Goal: Task Accomplishment & Management: Use online tool/utility

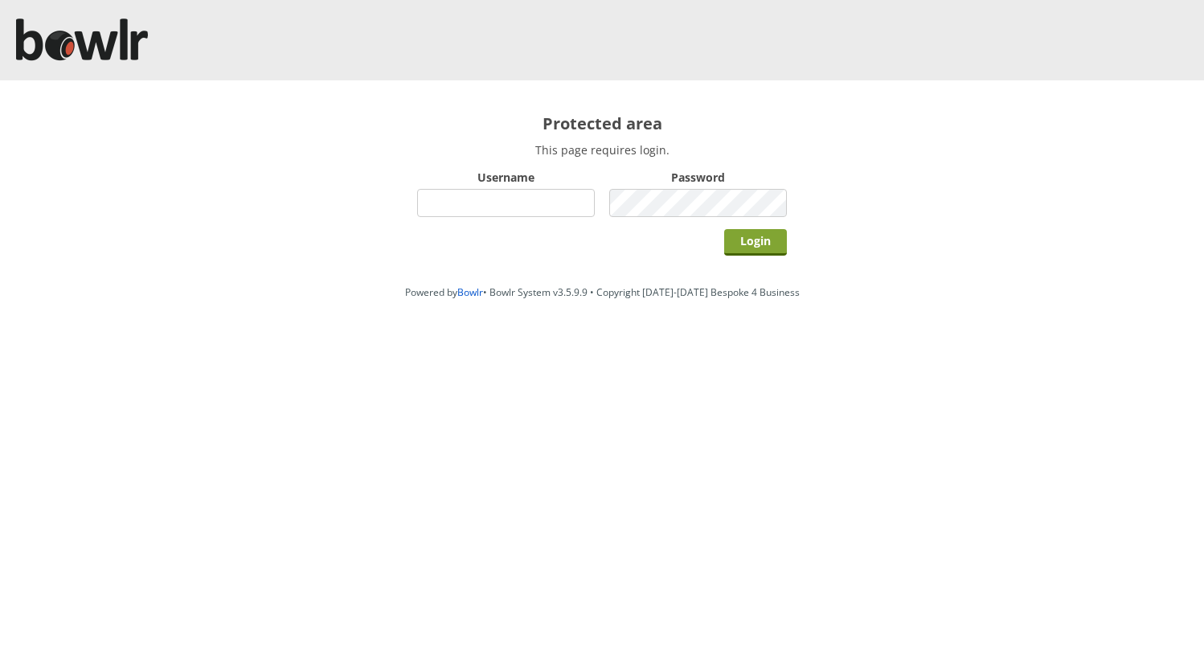
type input "hornseaindoorbowlsclub"
click at [756, 242] on input "Login" at bounding box center [755, 242] width 63 height 27
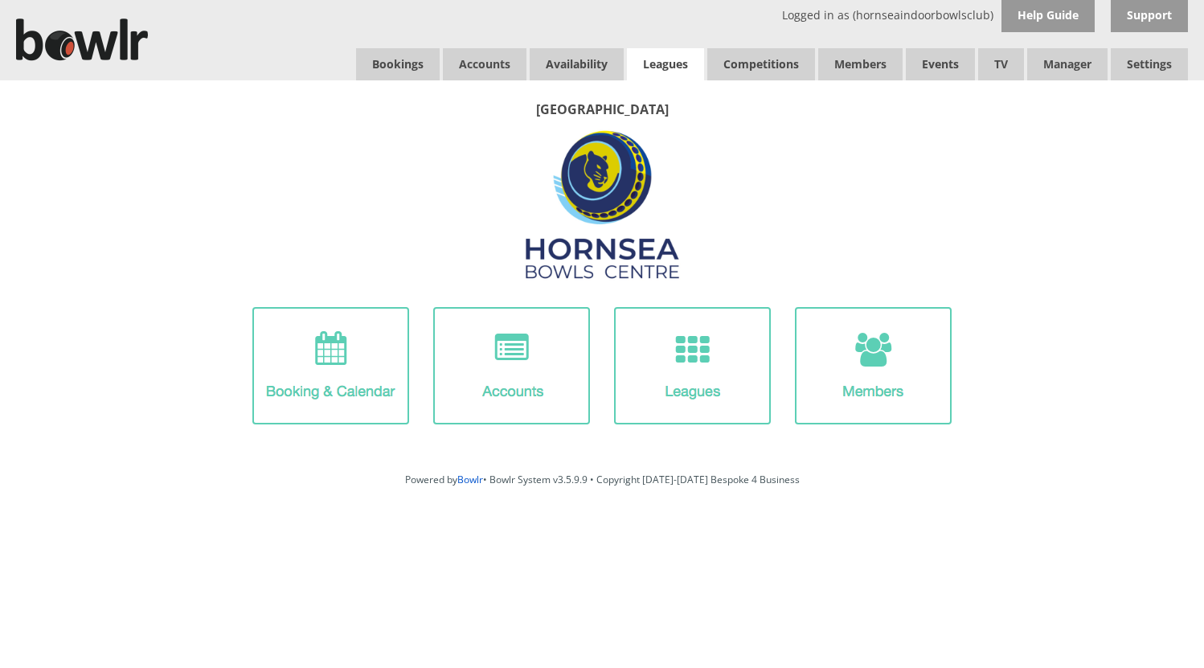
click at [670, 61] on link "Leagues" at bounding box center [665, 64] width 77 height 32
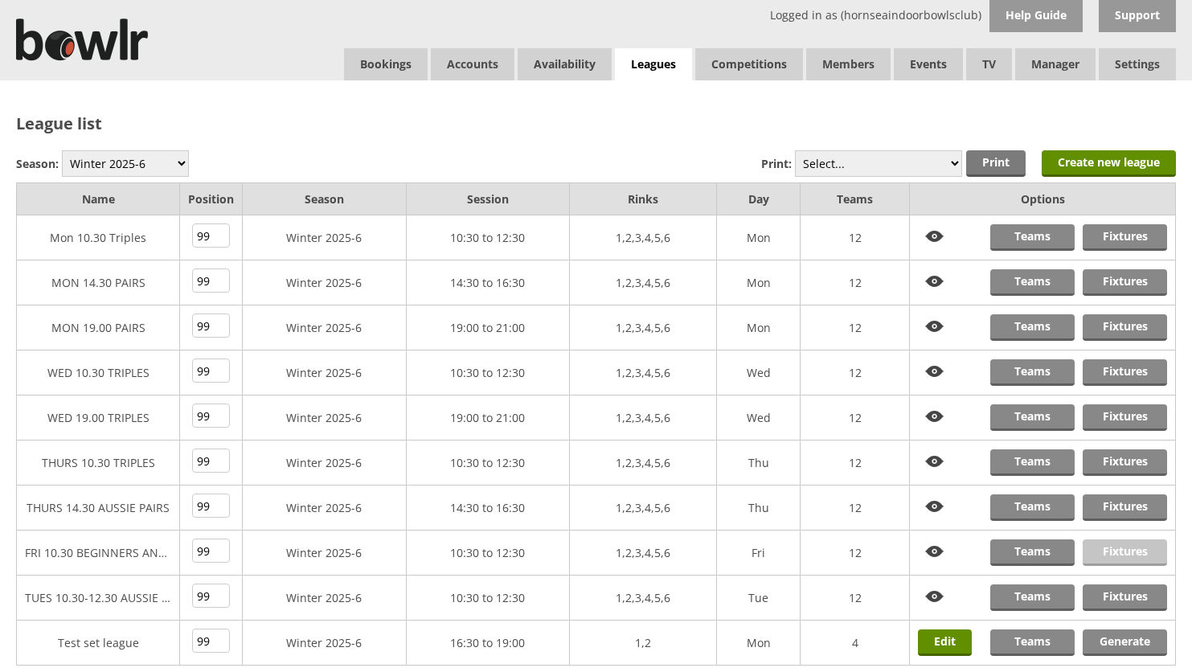
click at [1120, 551] on link "Fixtures" at bounding box center [1125, 552] width 84 height 27
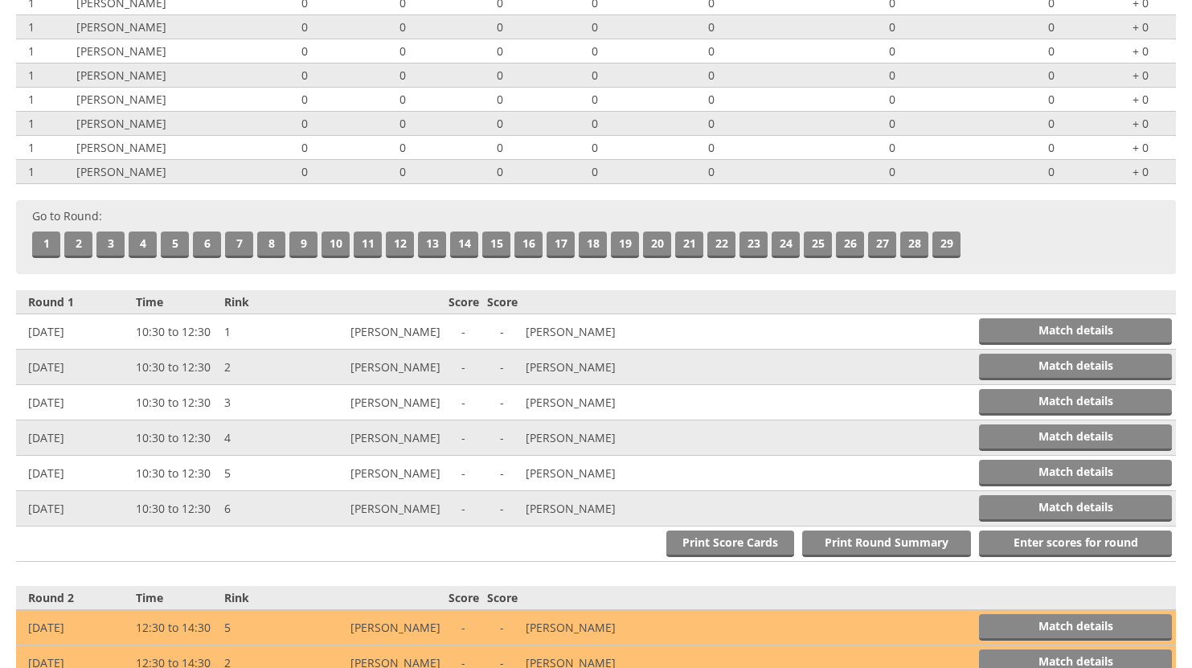
scroll to position [402, 0]
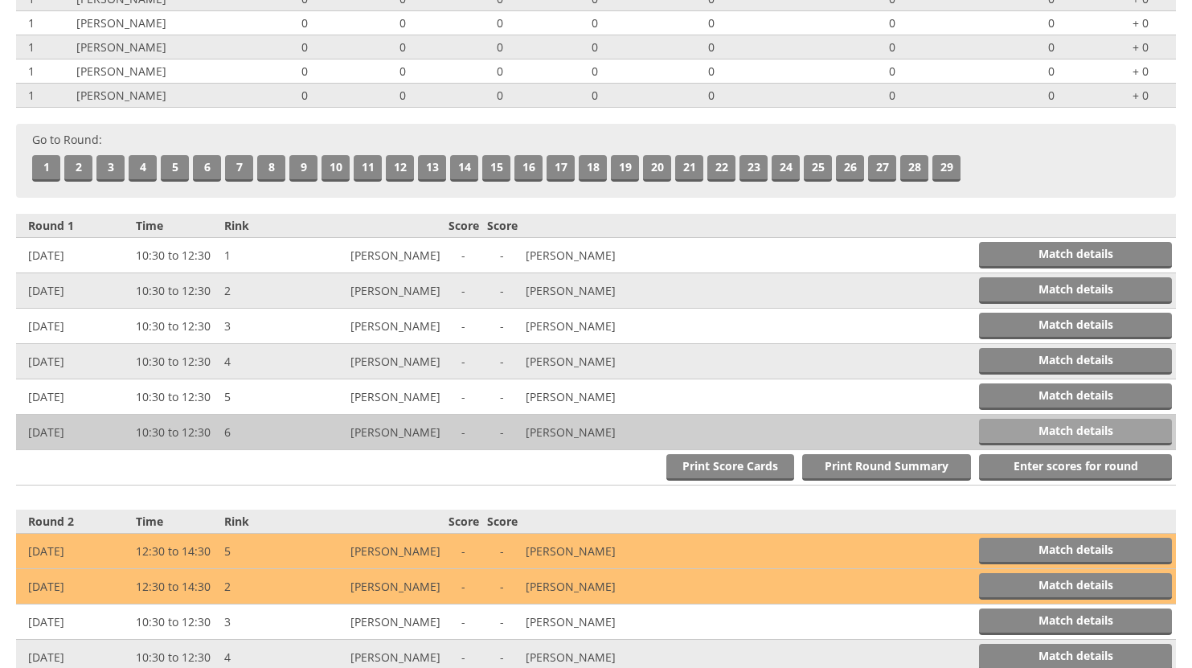
click at [1060, 430] on link "Match details" at bounding box center [1075, 432] width 193 height 27
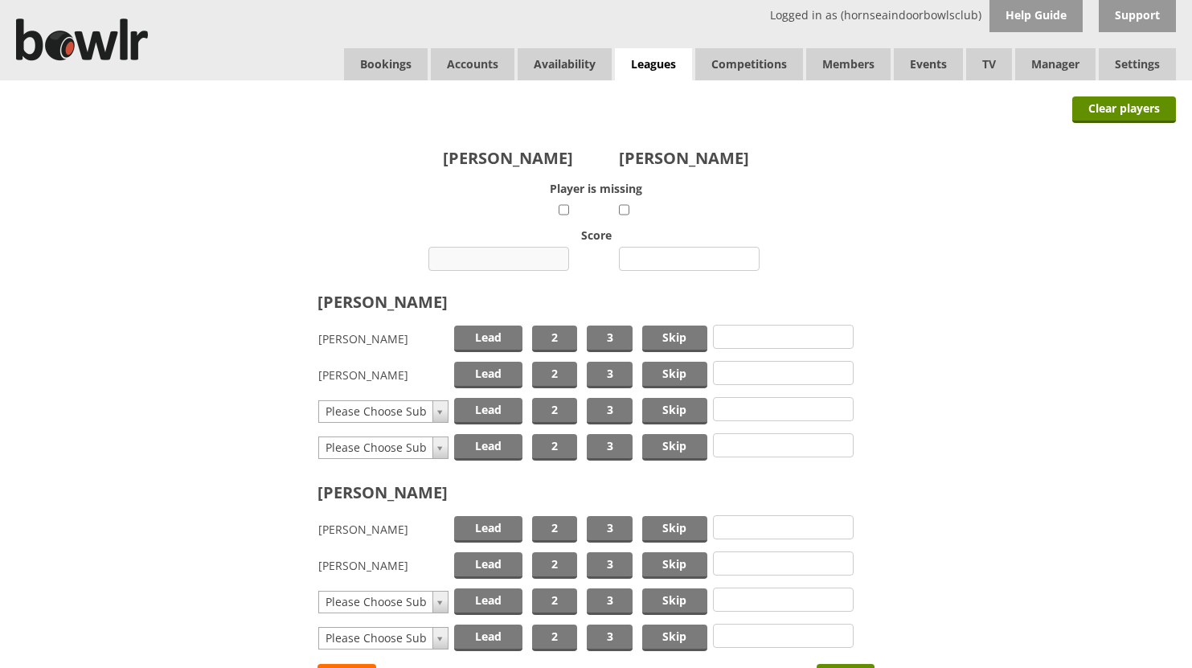
click at [502, 260] on input "number" at bounding box center [498, 259] width 141 height 24
type input "8"
click at [698, 257] on input "number" at bounding box center [689, 259] width 141 height 24
type input "11"
click at [498, 334] on span "Lead" at bounding box center [488, 339] width 68 height 27
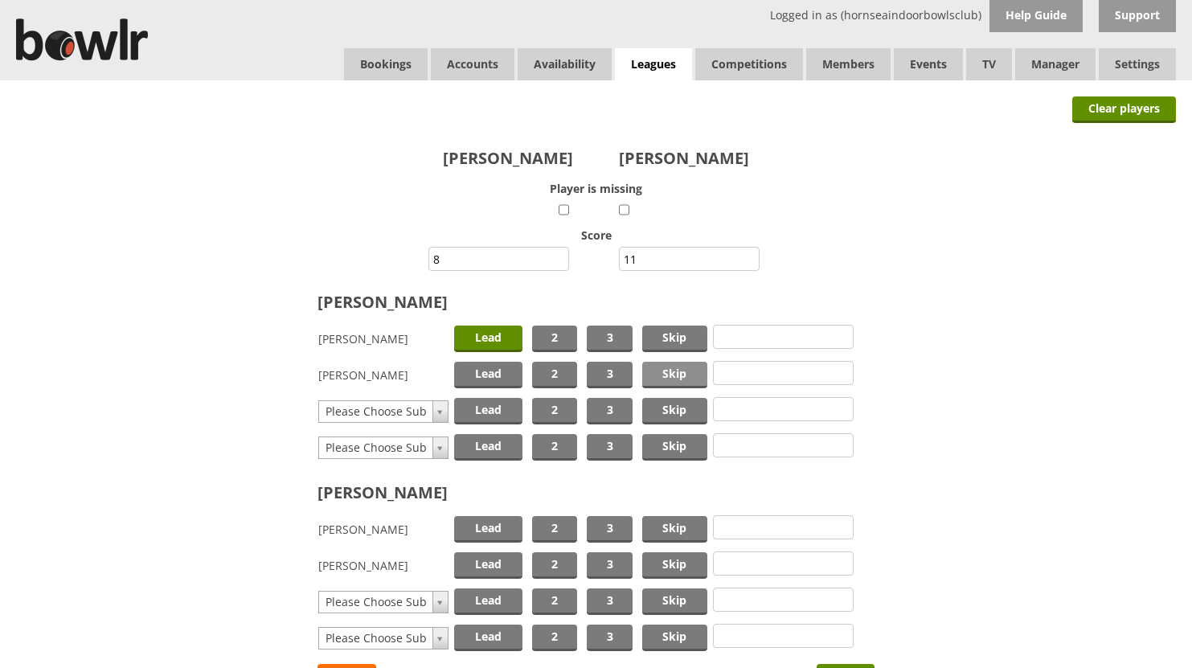
click at [676, 367] on span "Skip" at bounding box center [674, 375] width 65 height 27
click at [494, 530] on span "Lead" at bounding box center [488, 529] width 68 height 27
click at [670, 561] on span "Skip" at bounding box center [674, 565] width 65 height 27
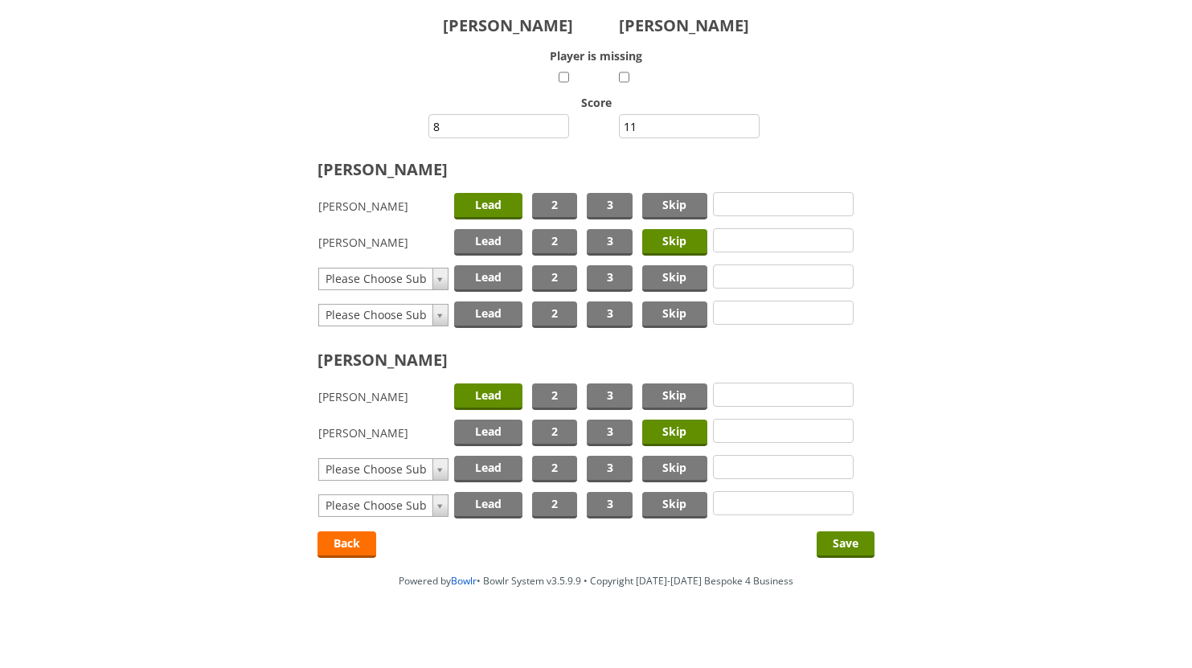
scroll to position [143, 0]
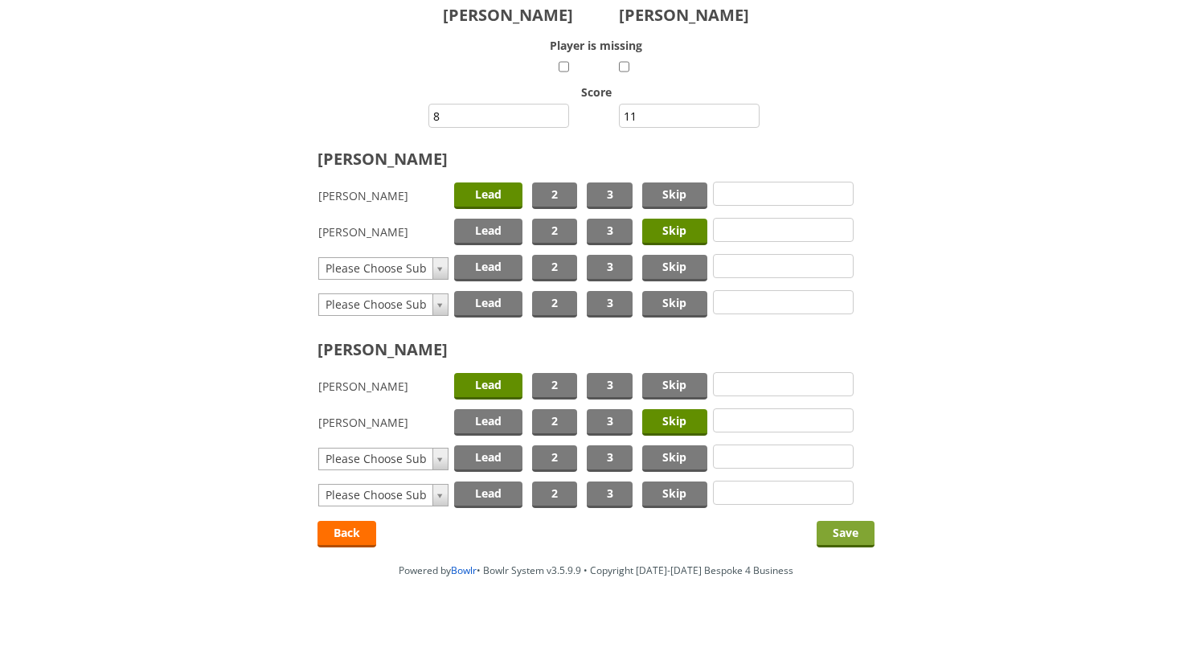
click at [838, 534] on input "Save" at bounding box center [846, 534] width 58 height 27
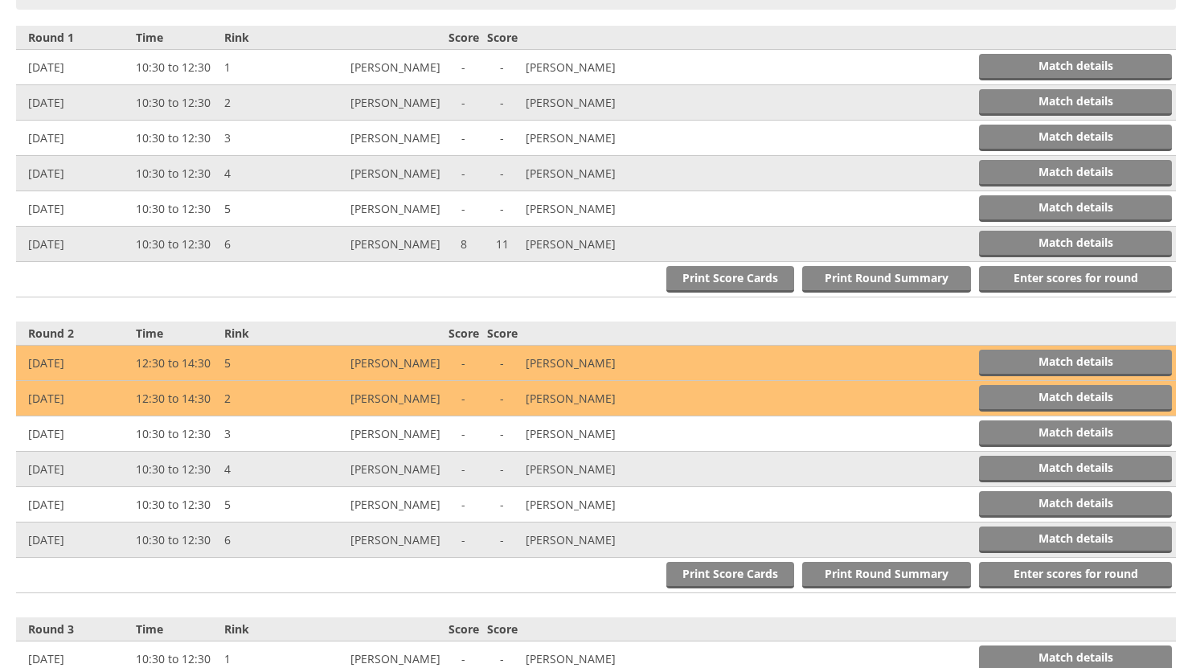
scroll to position [665, 0]
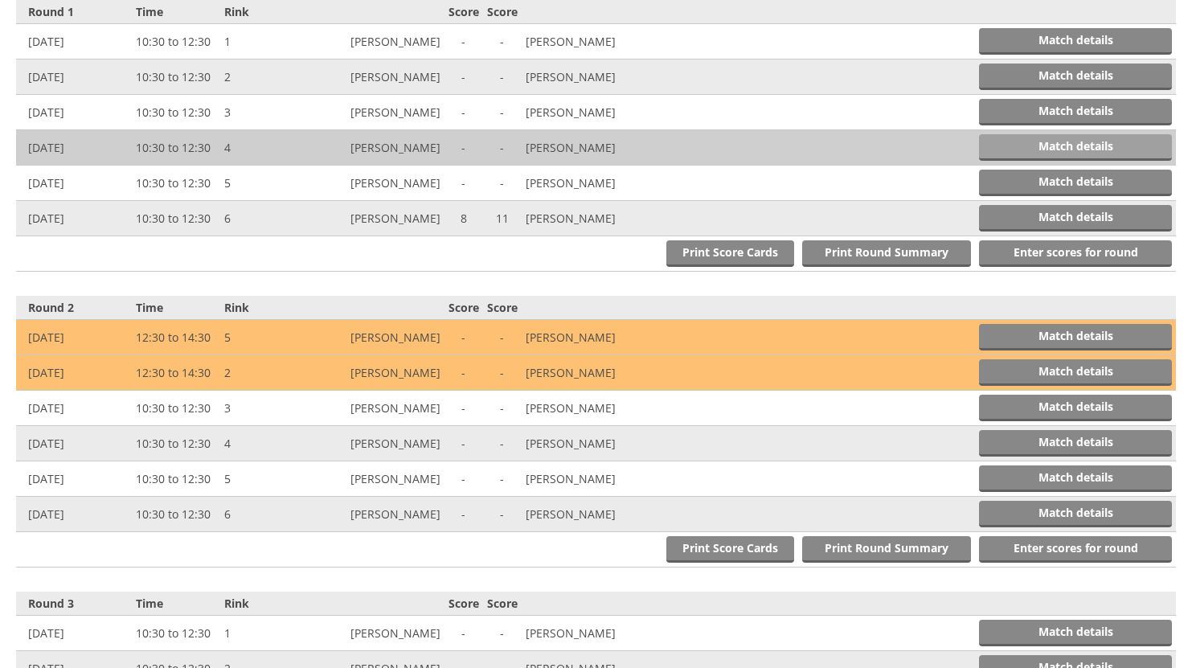
click at [1046, 144] on link "Match details" at bounding box center [1075, 147] width 193 height 27
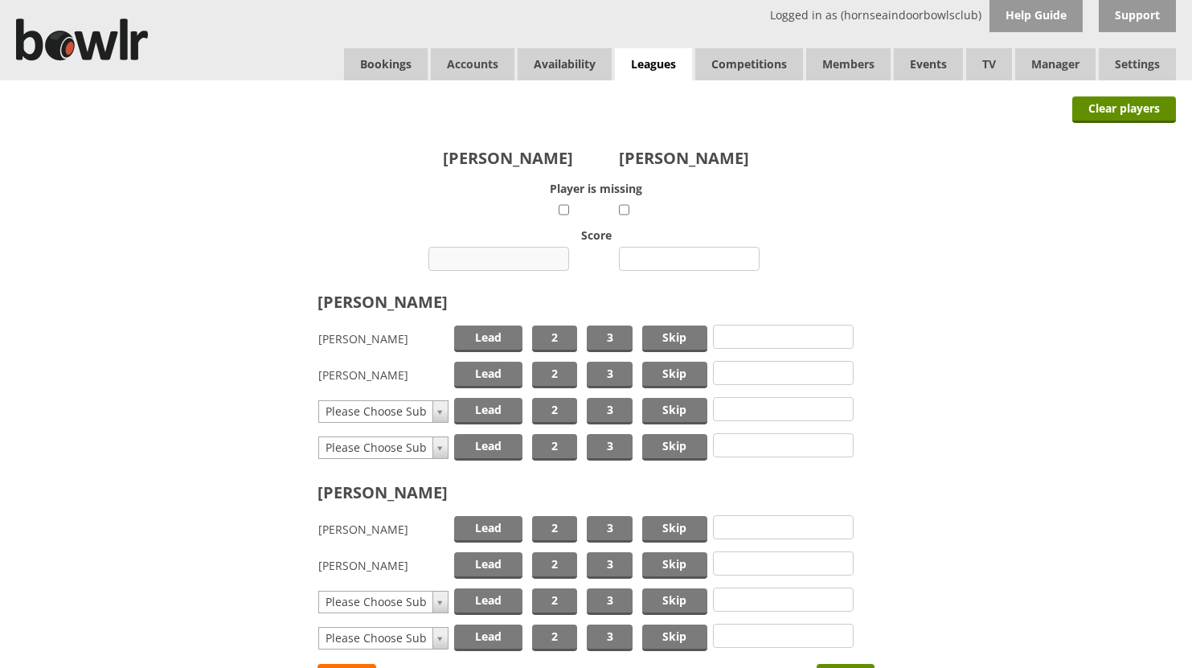
click at [506, 256] on input "number" at bounding box center [498, 259] width 141 height 24
type input "5"
click at [662, 260] on input "number" at bounding box center [689, 259] width 141 height 24
type input "13"
click at [502, 331] on span "Lead" at bounding box center [488, 339] width 68 height 27
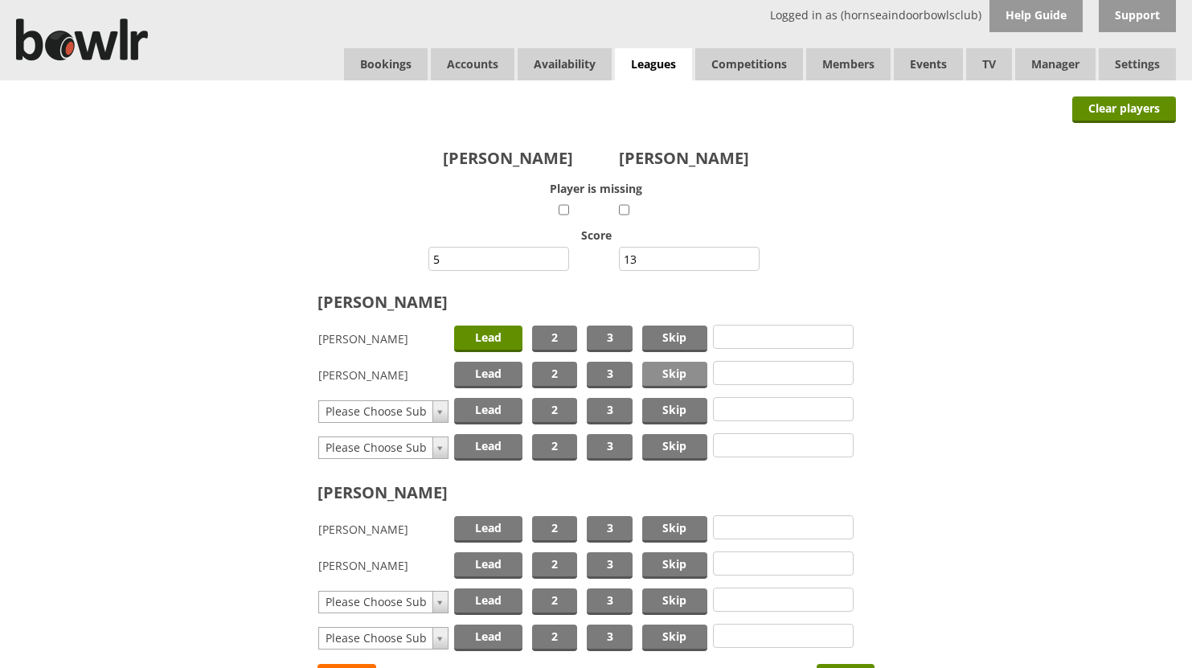
click at [679, 379] on span "Skip" at bounding box center [674, 375] width 65 height 27
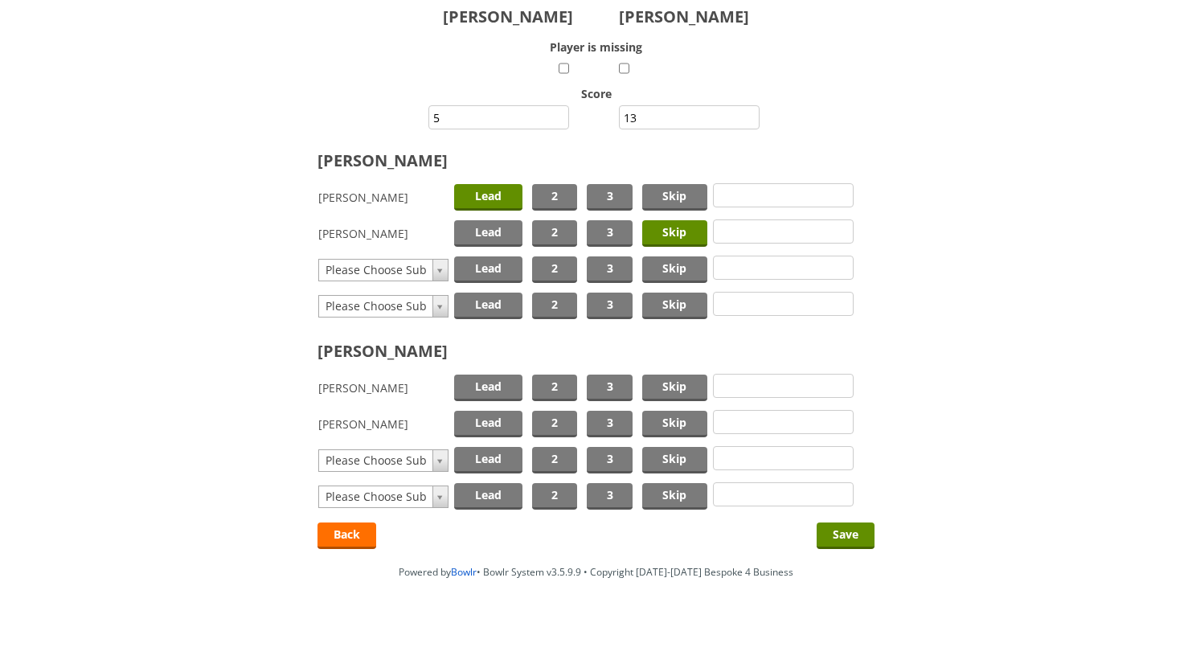
scroll to position [143, 0]
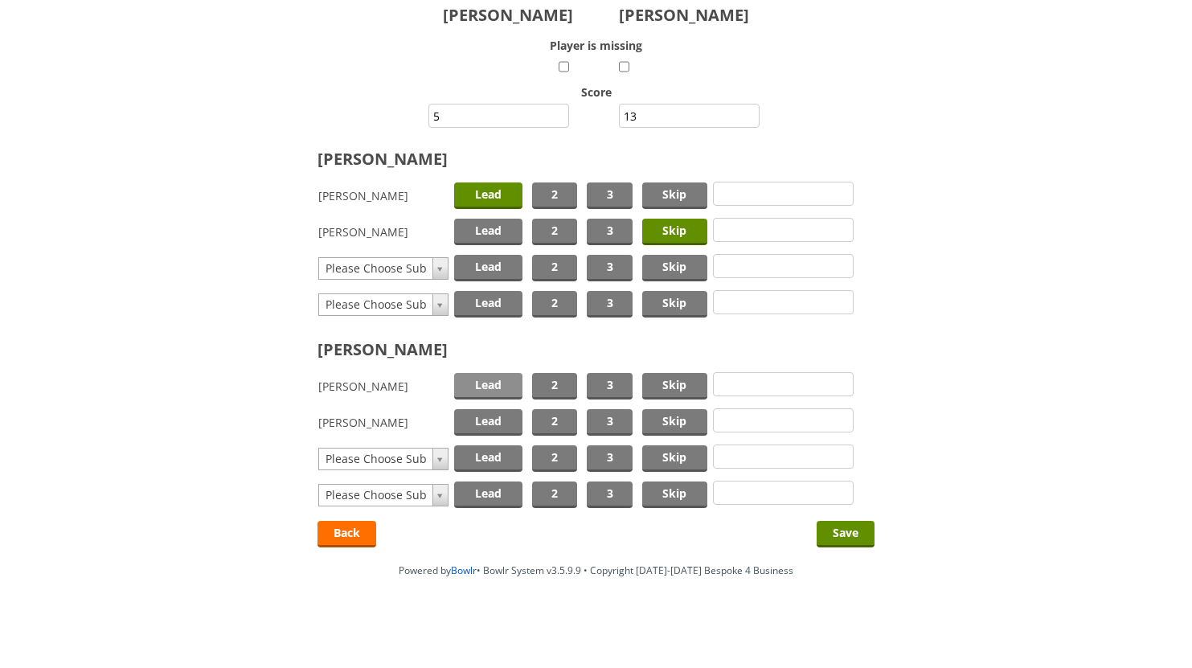
drag, startPoint x: 494, startPoint y: 385, endPoint x: 506, endPoint y: 383, distance: 13.0
click at [493, 385] on span "Lead" at bounding box center [488, 386] width 68 height 27
click at [652, 420] on span "Skip" at bounding box center [674, 422] width 65 height 27
click at [838, 528] on input "Save" at bounding box center [846, 534] width 58 height 27
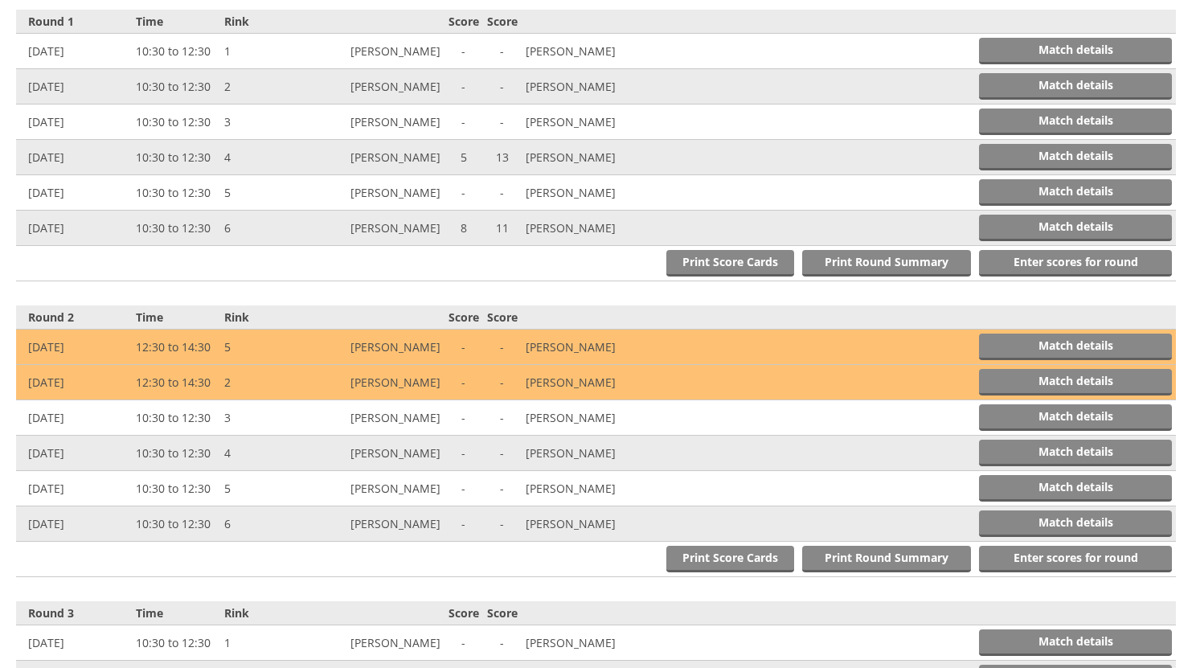
scroll to position [665, 0]
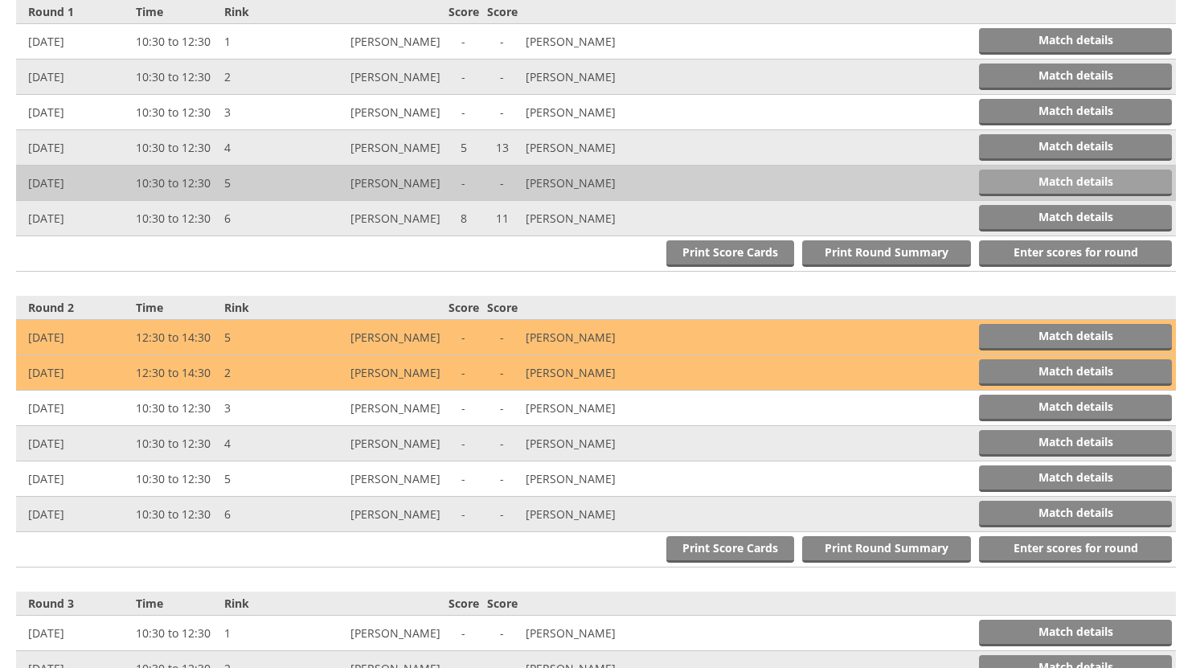
click at [1030, 172] on link "Match details" at bounding box center [1075, 183] width 193 height 27
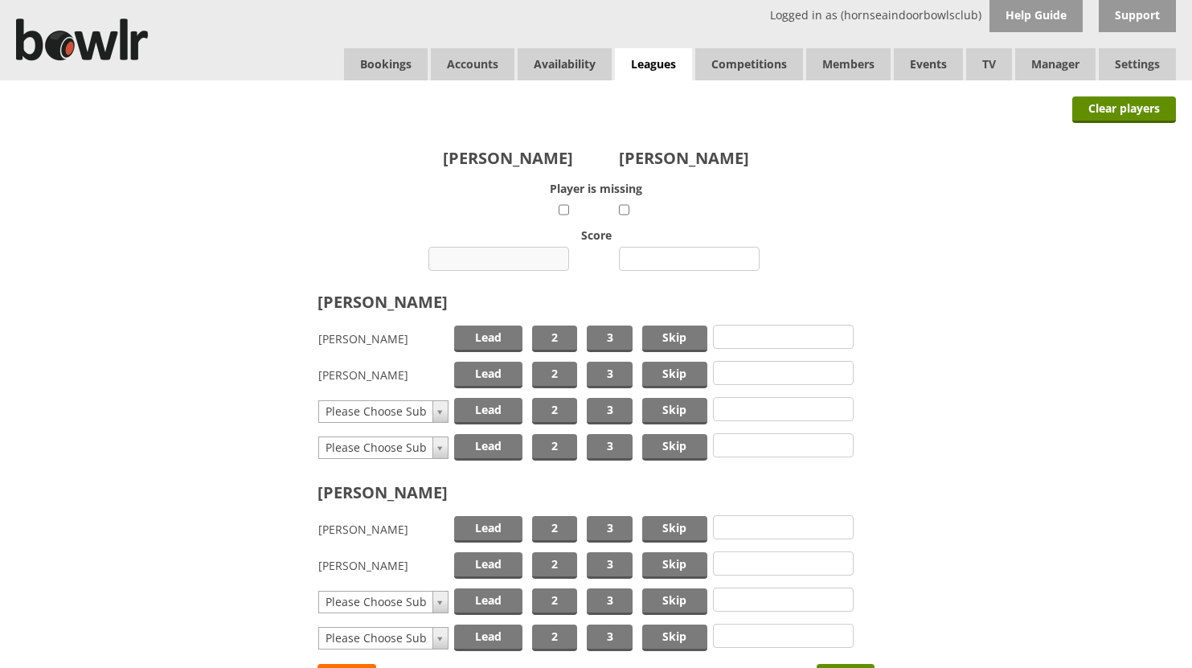
click at [524, 258] on input "number" at bounding box center [498, 259] width 141 height 24
type input "7"
click at [681, 261] on input "number" at bounding box center [689, 259] width 141 height 24
type input "17"
click at [502, 338] on span "Lead" at bounding box center [488, 339] width 68 height 27
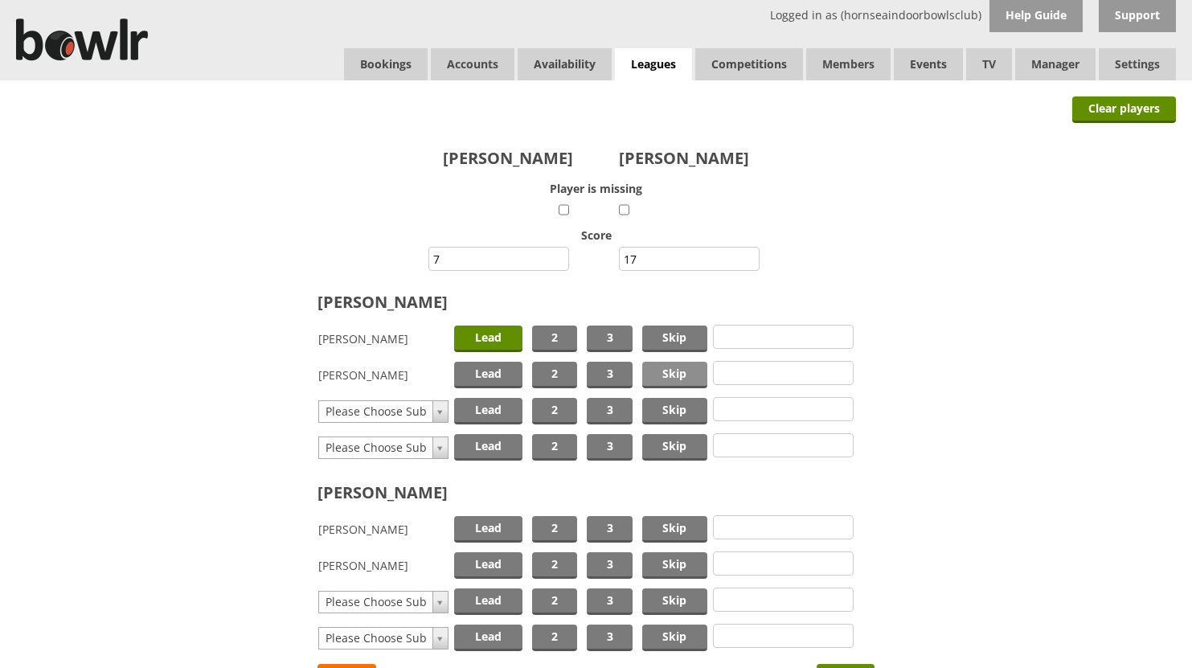
click at [673, 370] on span "Skip" at bounding box center [674, 375] width 65 height 27
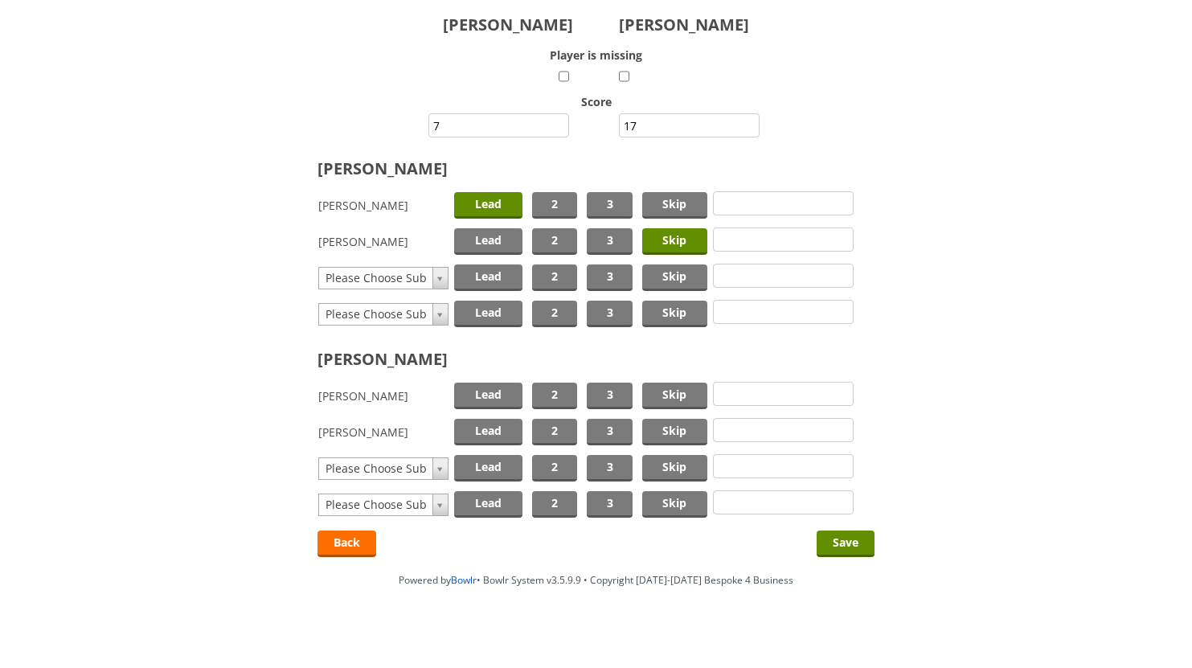
scroll to position [143, 0]
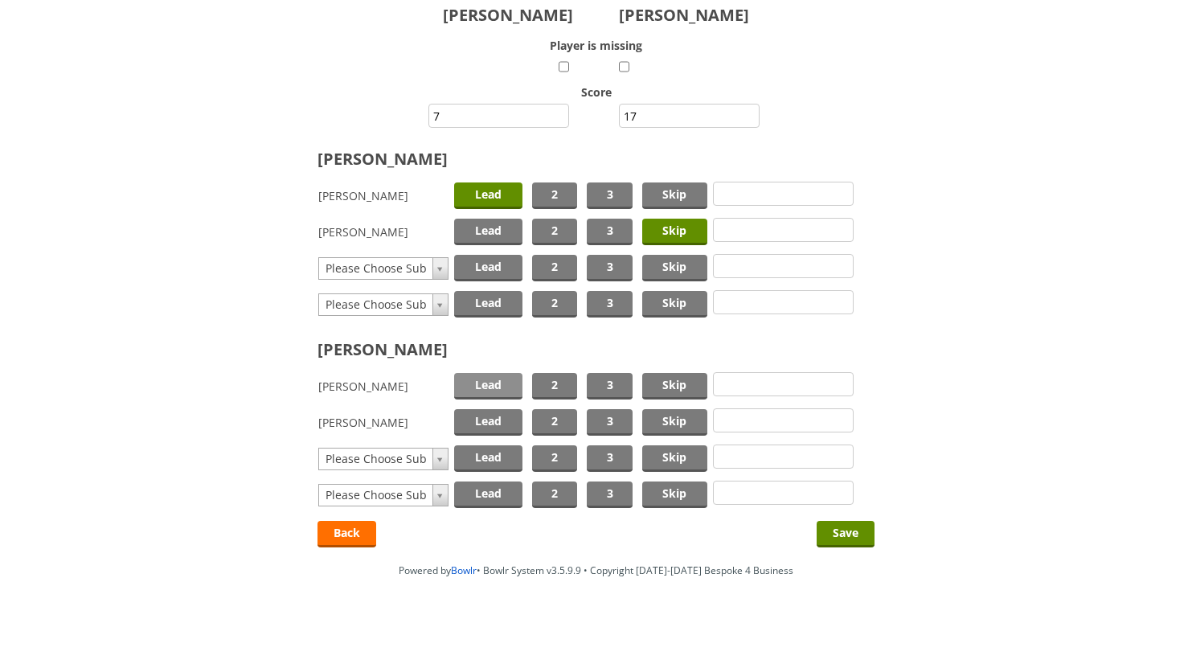
click at [477, 378] on span "Lead" at bounding box center [488, 386] width 68 height 27
click at [665, 416] on span "Skip" at bounding box center [674, 422] width 65 height 27
click at [848, 531] on input "Save" at bounding box center [846, 534] width 58 height 27
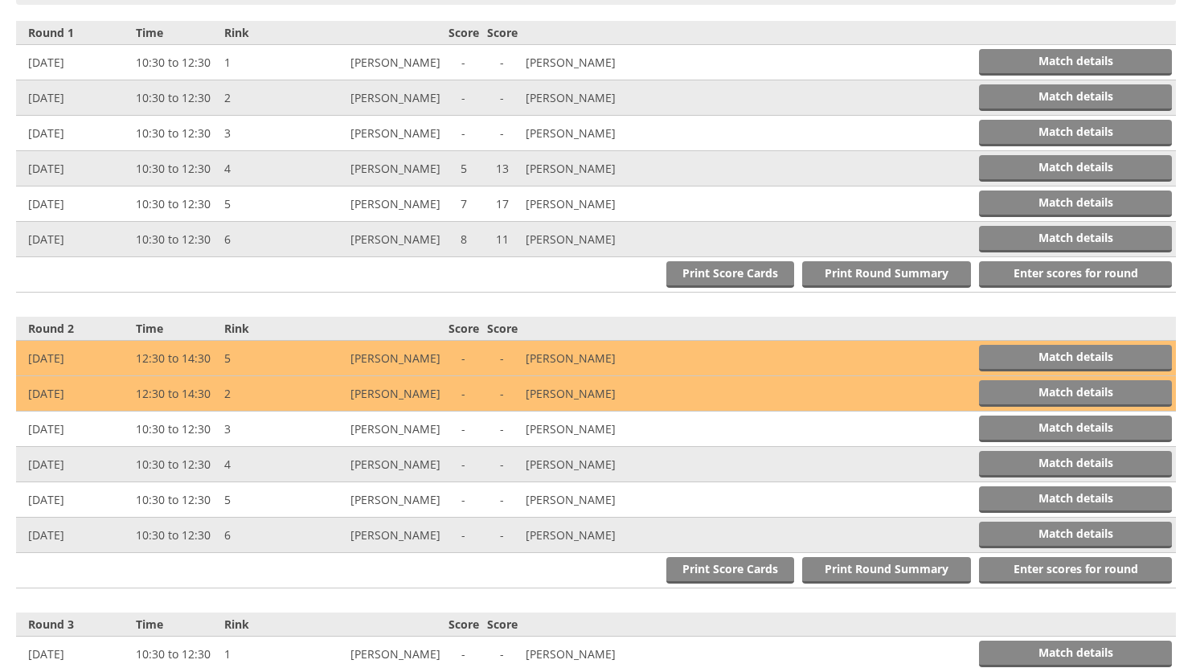
scroll to position [665, 0]
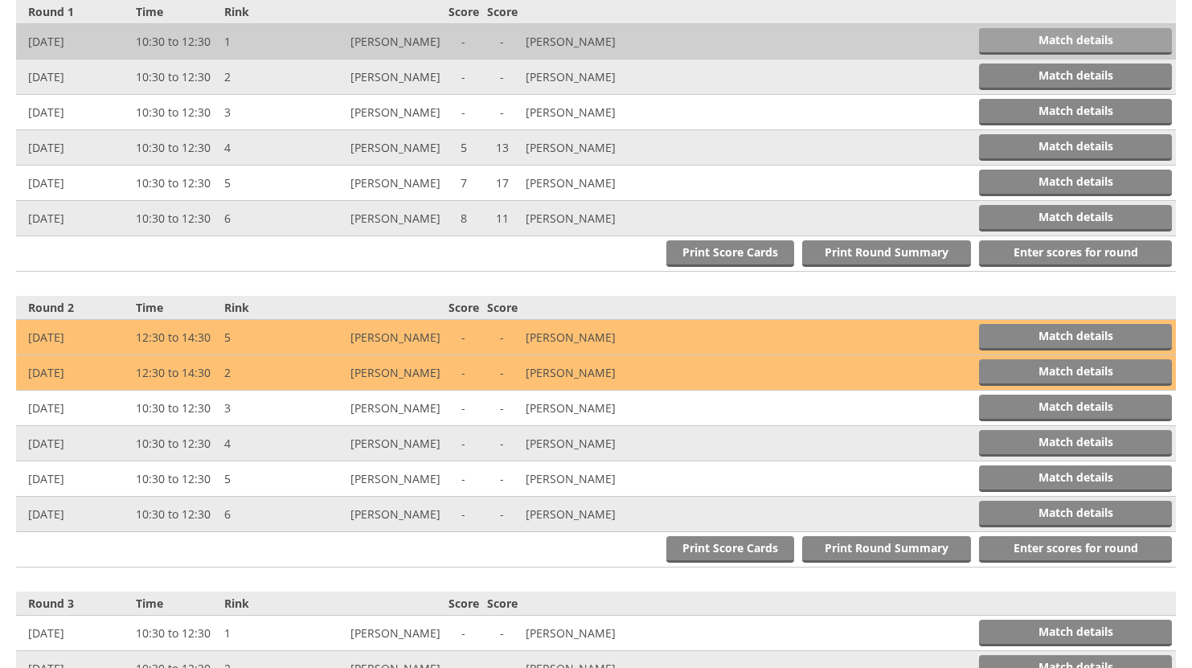
click at [1135, 43] on link "Match details" at bounding box center [1075, 41] width 193 height 27
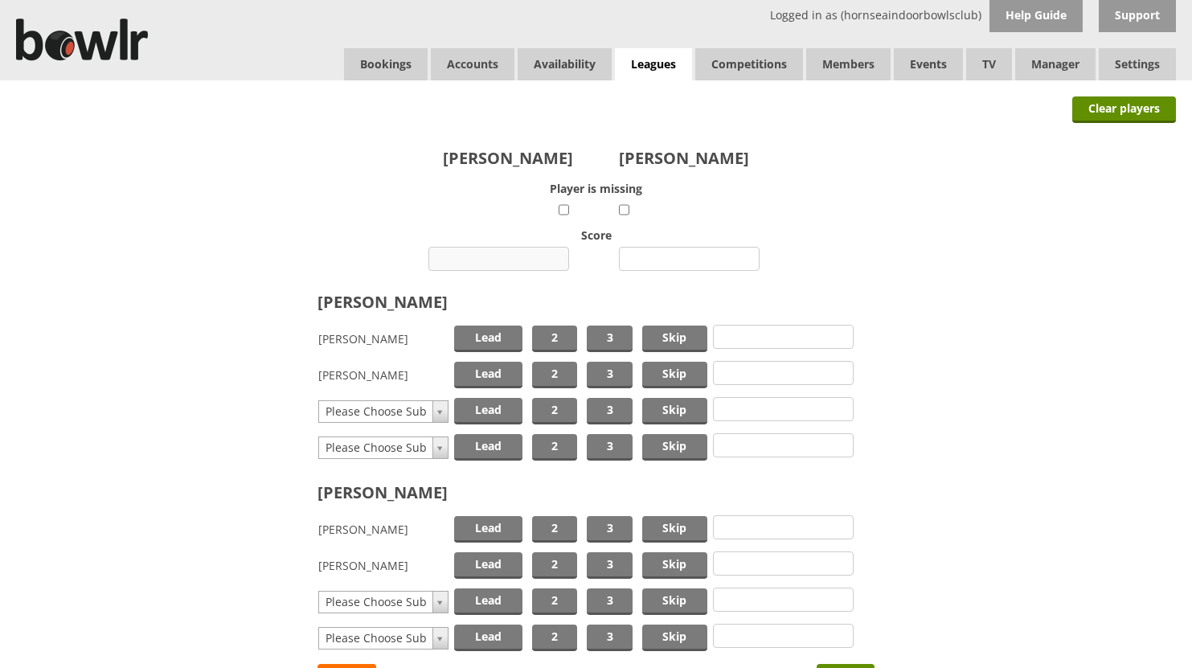
click at [493, 257] on input "number" at bounding box center [498, 259] width 141 height 24
type input "8"
click at [662, 260] on input "number" at bounding box center [689, 259] width 141 height 24
type input "10"
click at [505, 341] on span "Lead" at bounding box center [488, 339] width 68 height 27
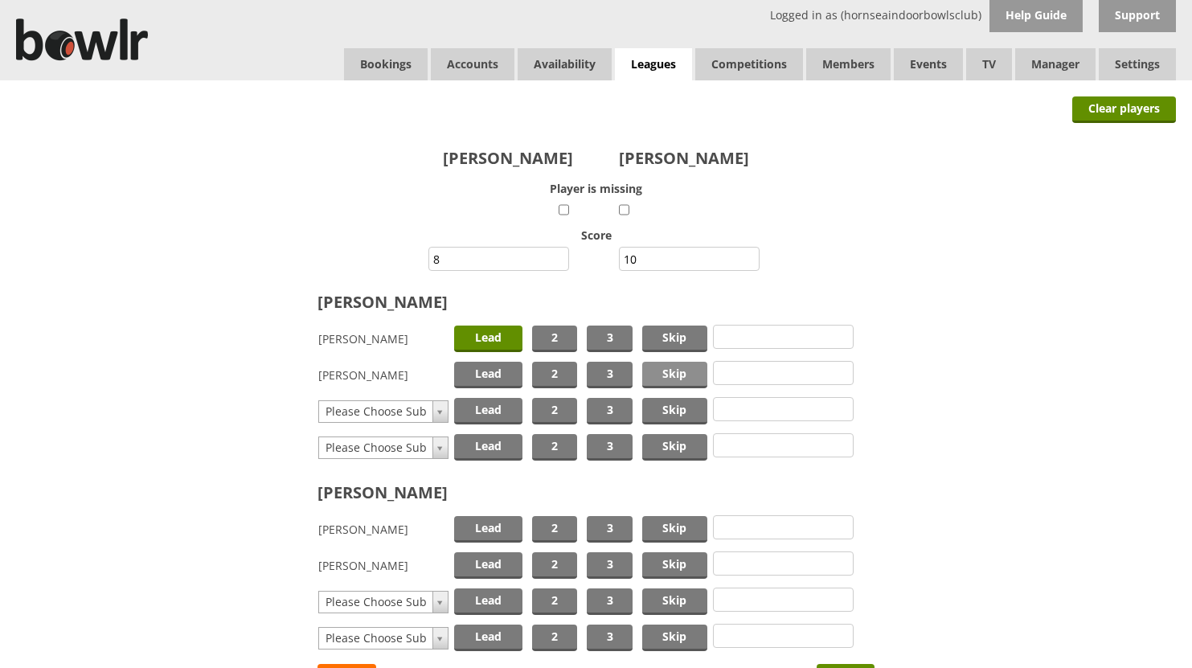
click at [660, 369] on span "Skip" at bounding box center [674, 375] width 65 height 27
click at [483, 523] on span "Lead" at bounding box center [488, 529] width 68 height 27
click at [678, 562] on span "Skip" at bounding box center [674, 565] width 65 height 27
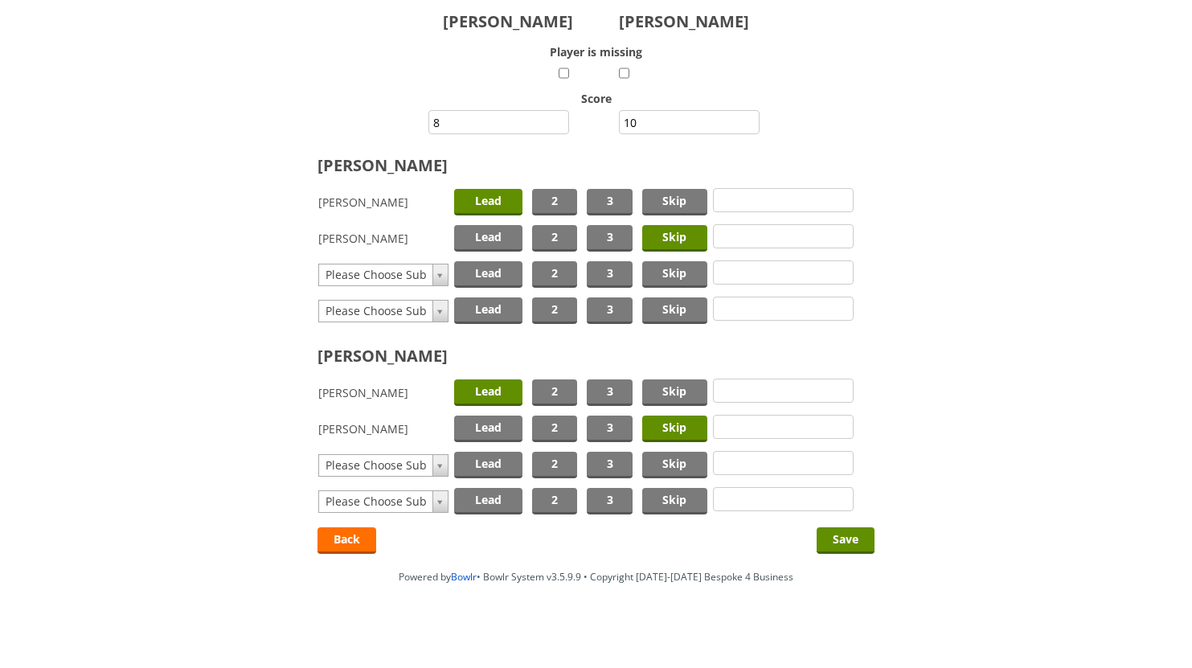
scroll to position [143, 0]
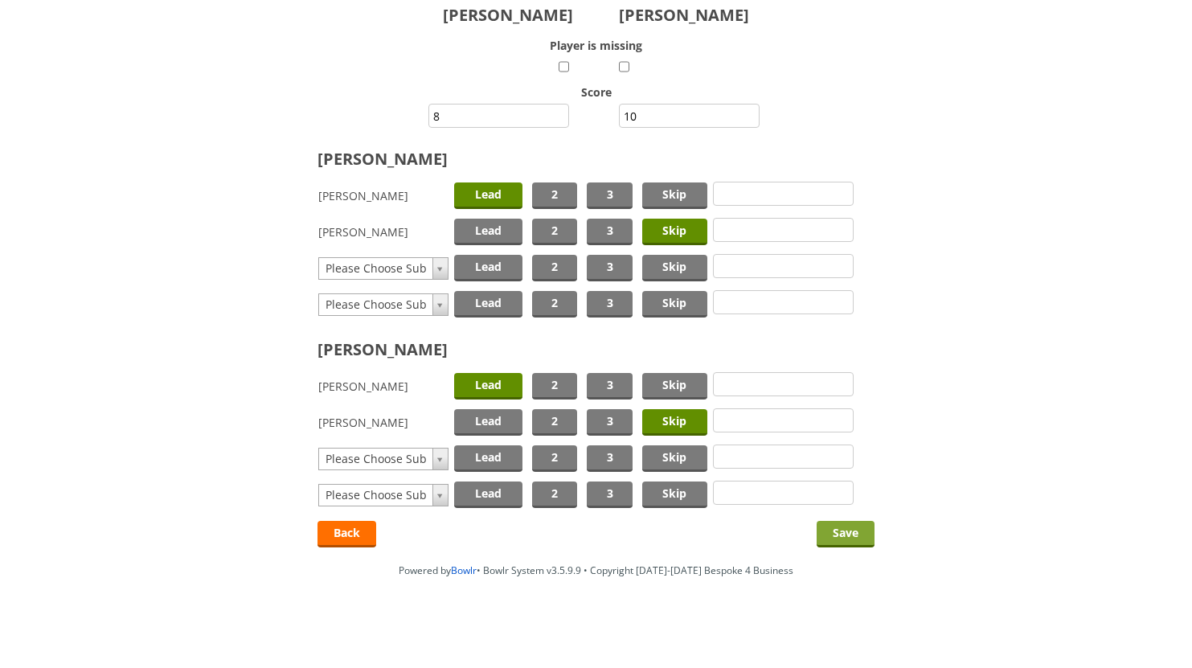
click at [834, 532] on input "Save" at bounding box center [846, 534] width 58 height 27
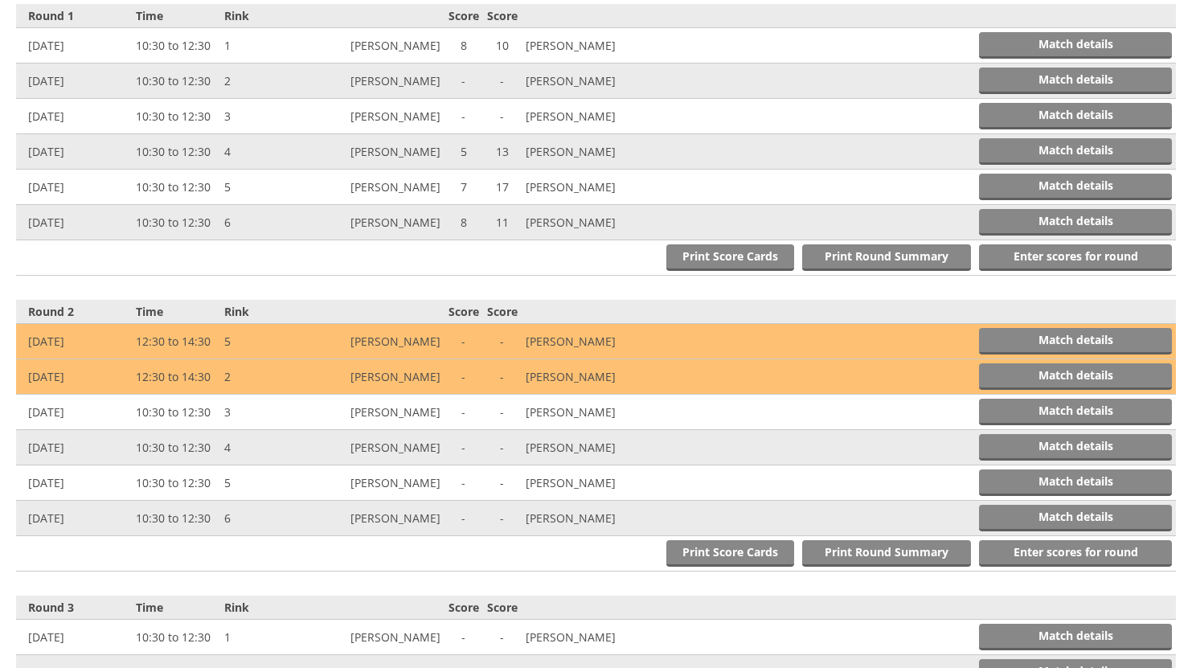
scroll to position [665, 0]
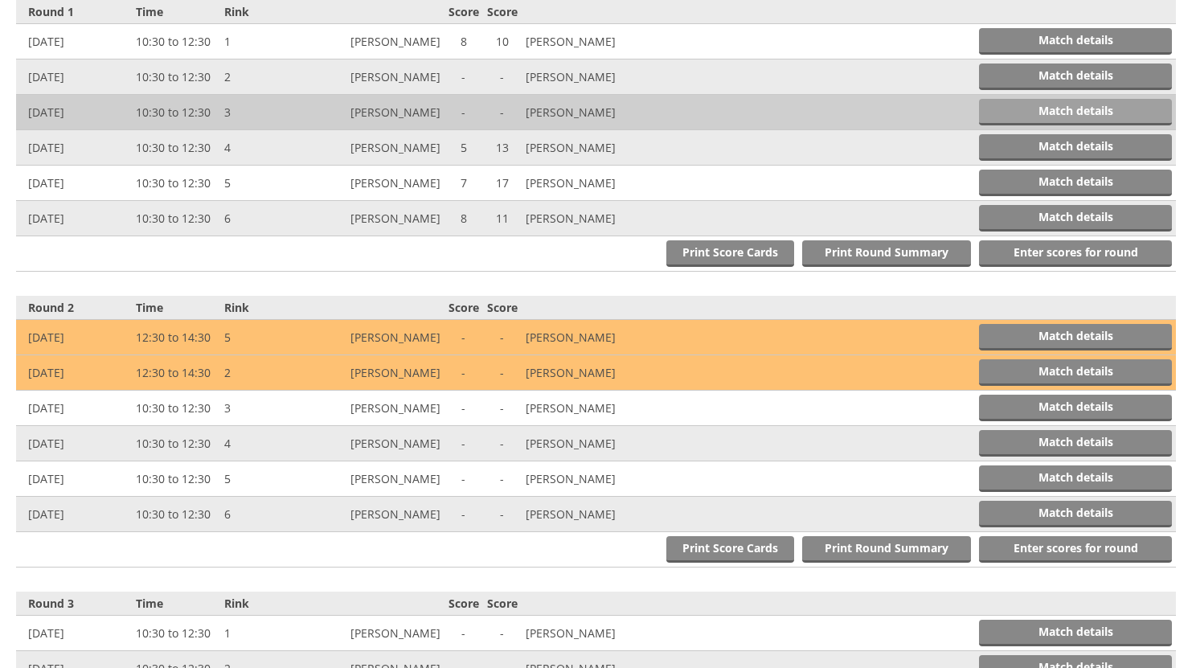
click at [1063, 108] on link "Match details" at bounding box center [1075, 112] width 193 height 27
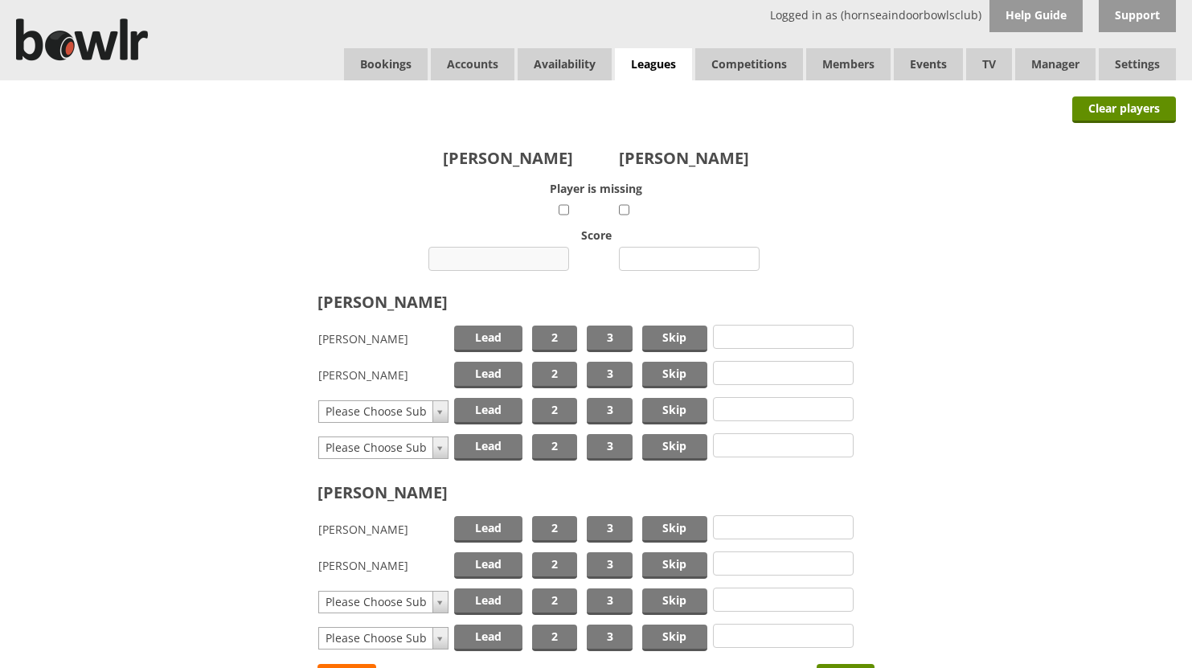
click at [513, 262] on input "number" at bounding box center [498, 259] width 141 height 24
type input "19"
click at [675, 259] on input "number" at bounding box center [689, 259] width 141 height 24
type input "4"
click at [489, 337] on span "Lead" at bounding box center [488, 339] width 68 height 27
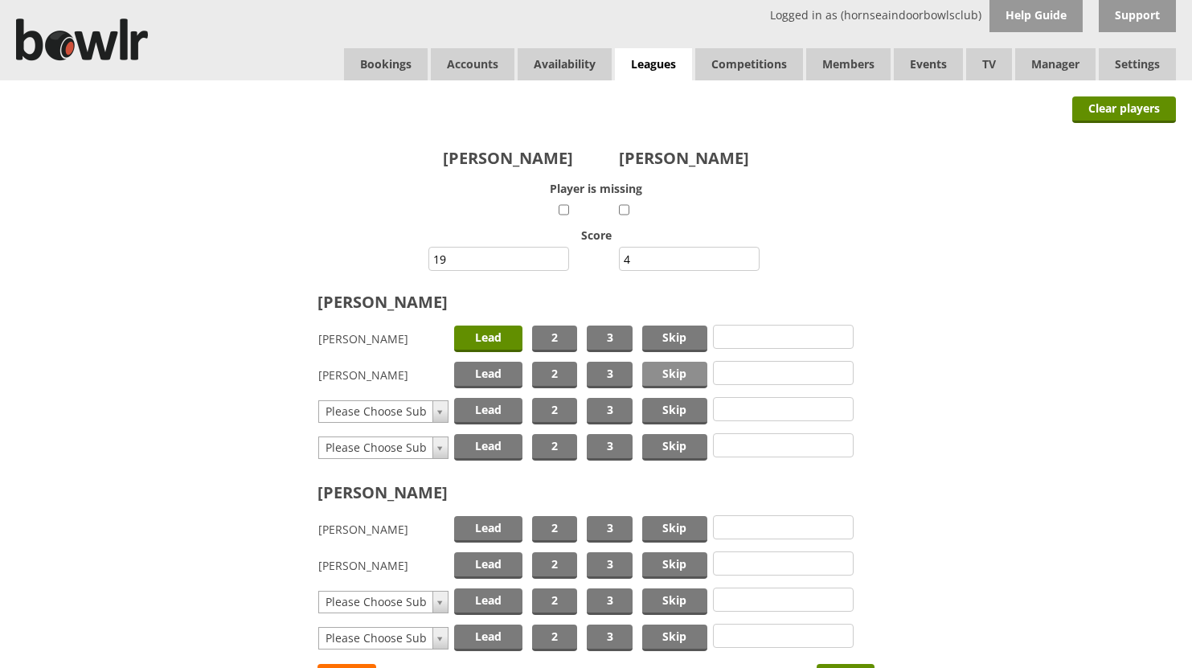
click at [686, 378] on span "Skip" at bounding box center [674, 375] width 65 height 27
click at [498, 528] on span "Lead" at bounding box center [488, 529] width 68 height 27
click at [680, 557] on span "Skip" at bounding box center [674, 565] width 65 height 27
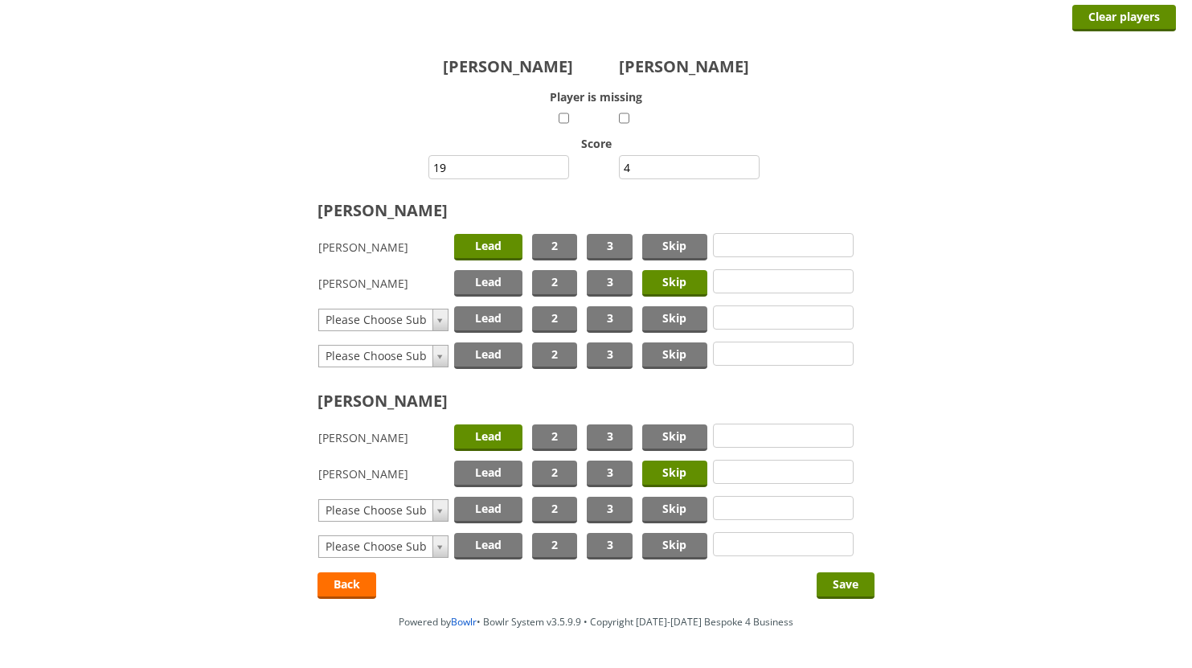
scroll to position [143, 0]
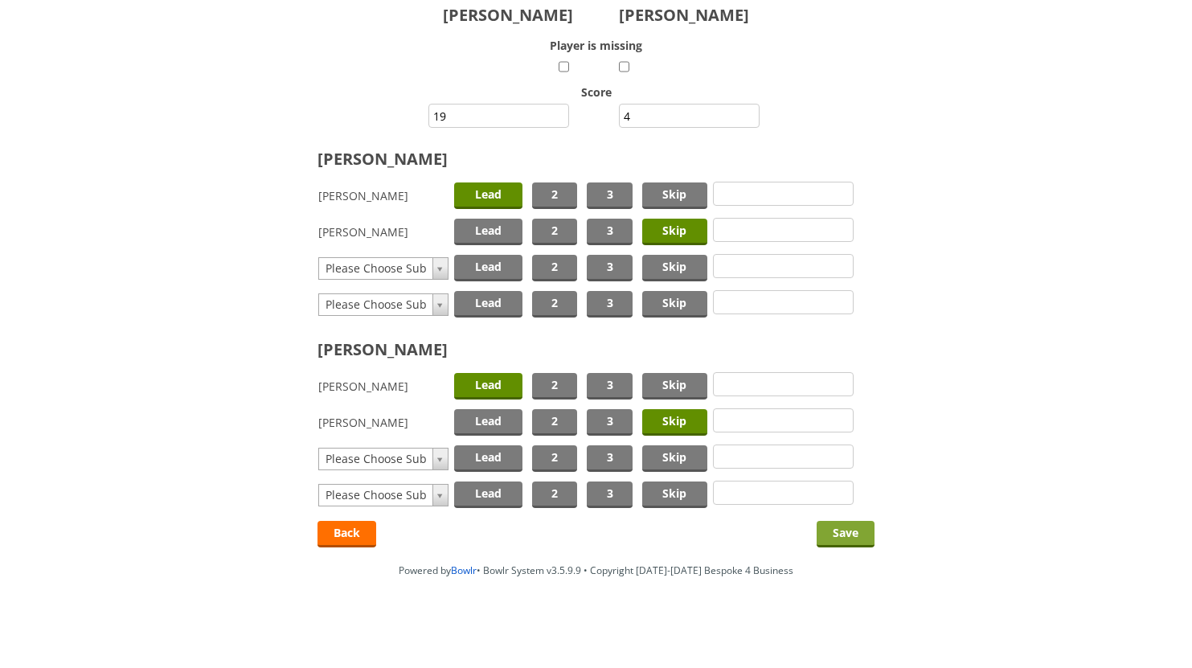
click at [847, 530] on input "Save" at bounding box center [846, 534] width 58 height 27
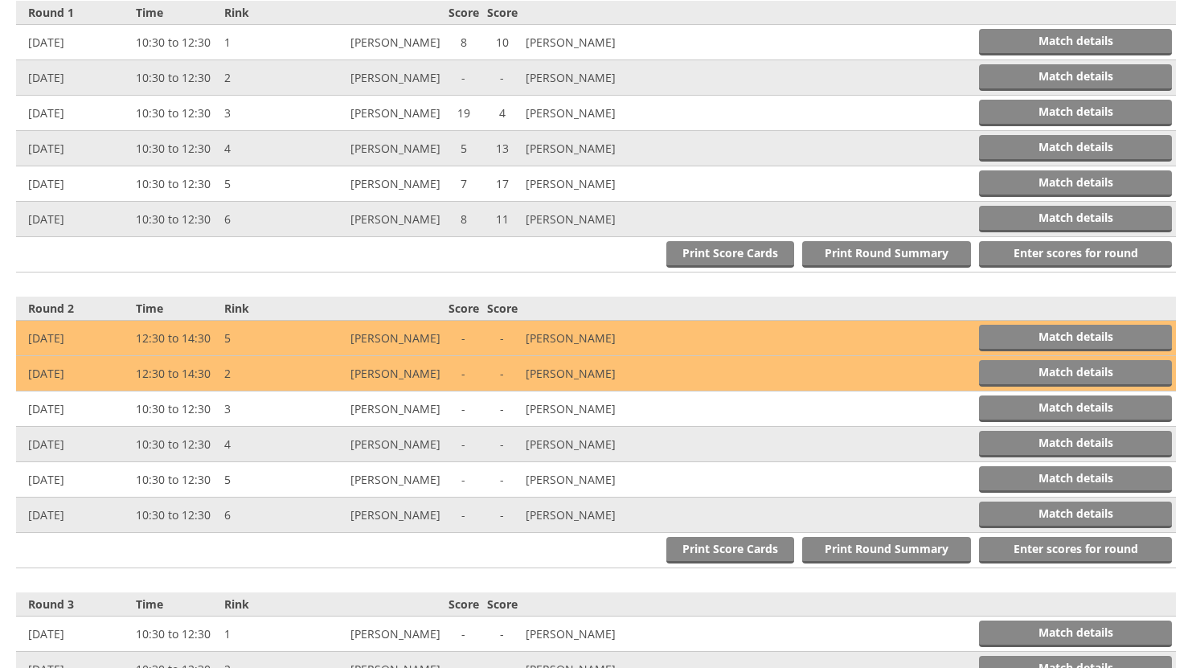
scroll to position [665, 0]
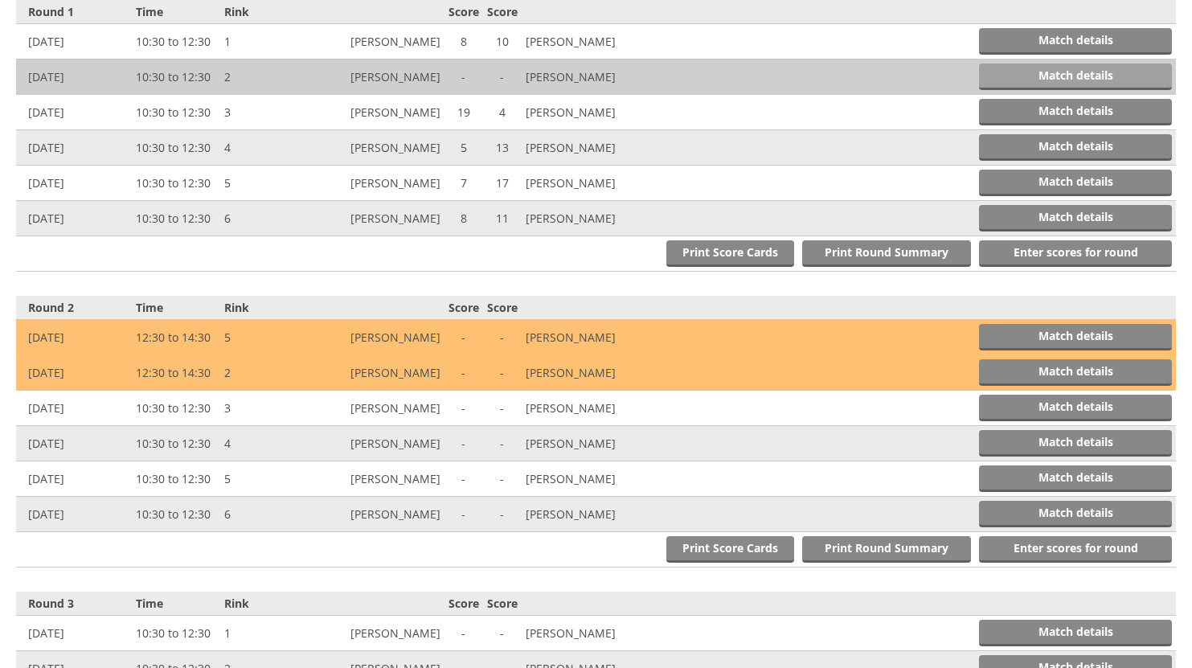
click at [1055, 72] on link "Match details" at bounding box center [1075, 76] width 193 height 27
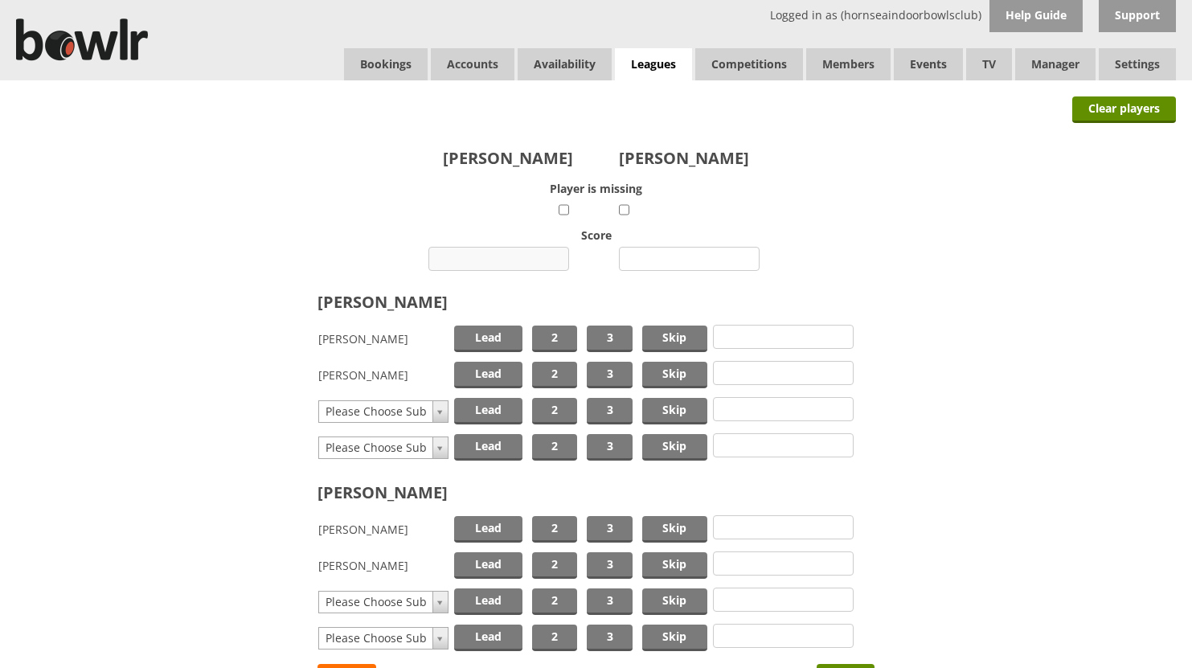
click at [511, 259] on input "number" at bounding box center [498, 259] width 141 height 24
type input "18"
click at [670, 261] on input "number" at bounding box center [689, 259] width 141 height 24
type input "17"
click at [498, 333] on span "Lead" at bounding box center [488, 339] width 68 height 27
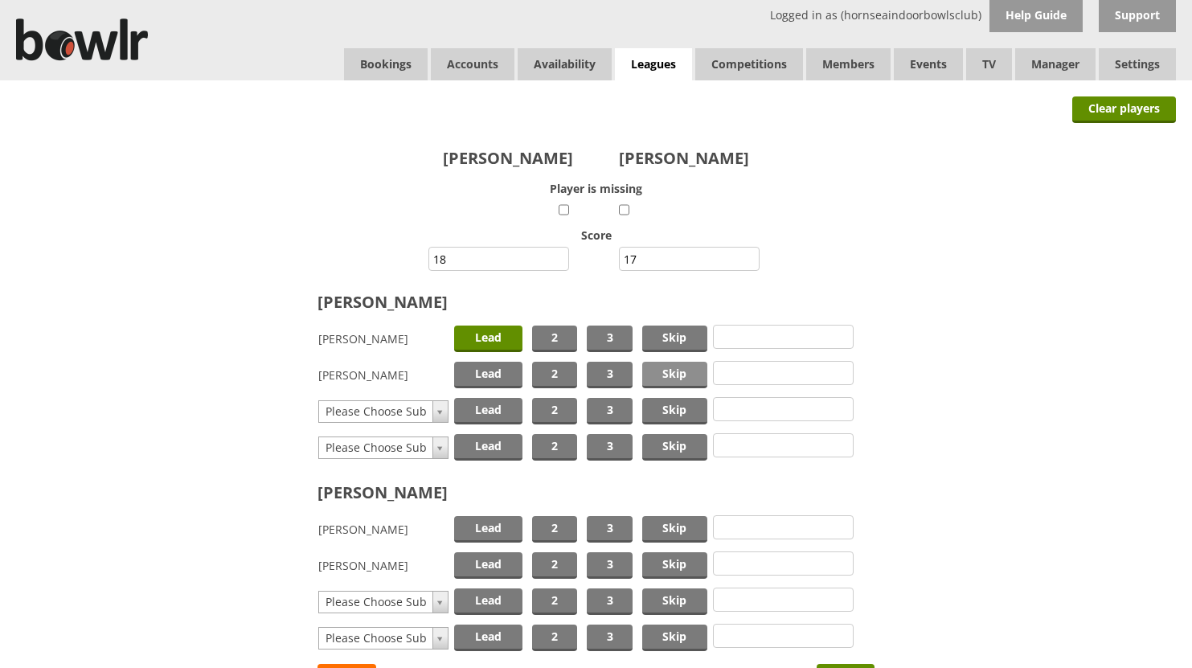
click at [666, 367] on span "Skip" at bounding box center [674, 375] width 65 height 27
click at [476, 527] on span "Lead" at bounding box center [488, 529] width 68 height 27
drag, startPoint x: 659, startPoint y: 560, endPoint x: 678, endPoint y: 548, distance: 22.7
click at [661, 558] on span "Skip" at bounding box center [674, 565] width 65 height 27
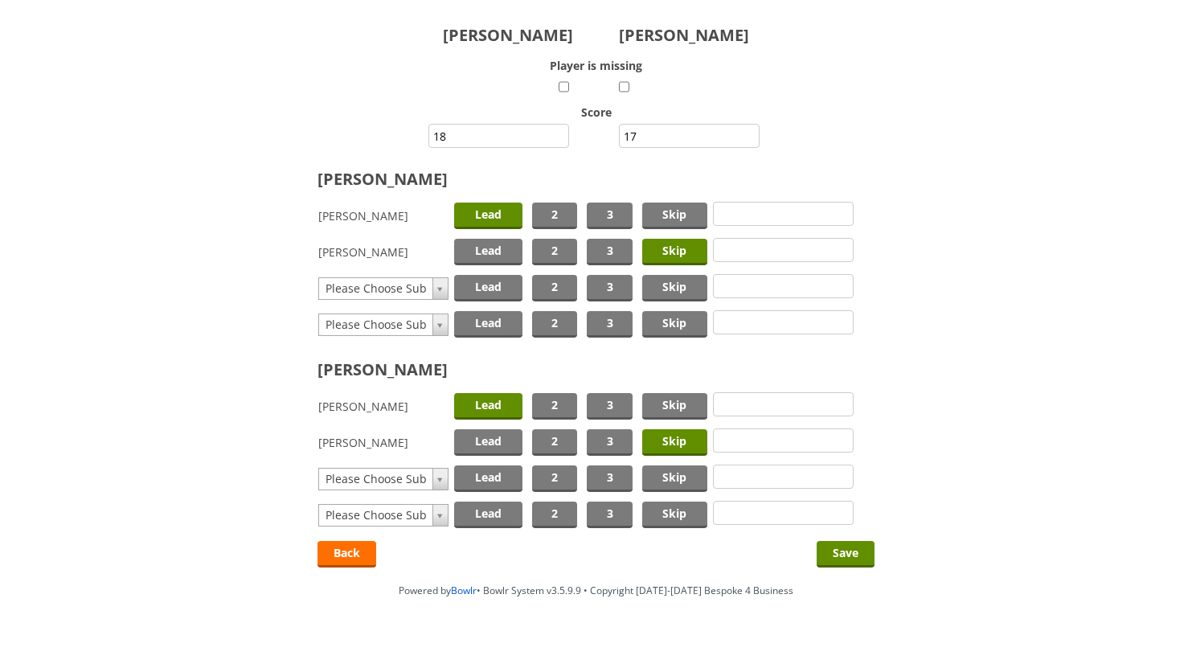
scroll to position [143, 0]
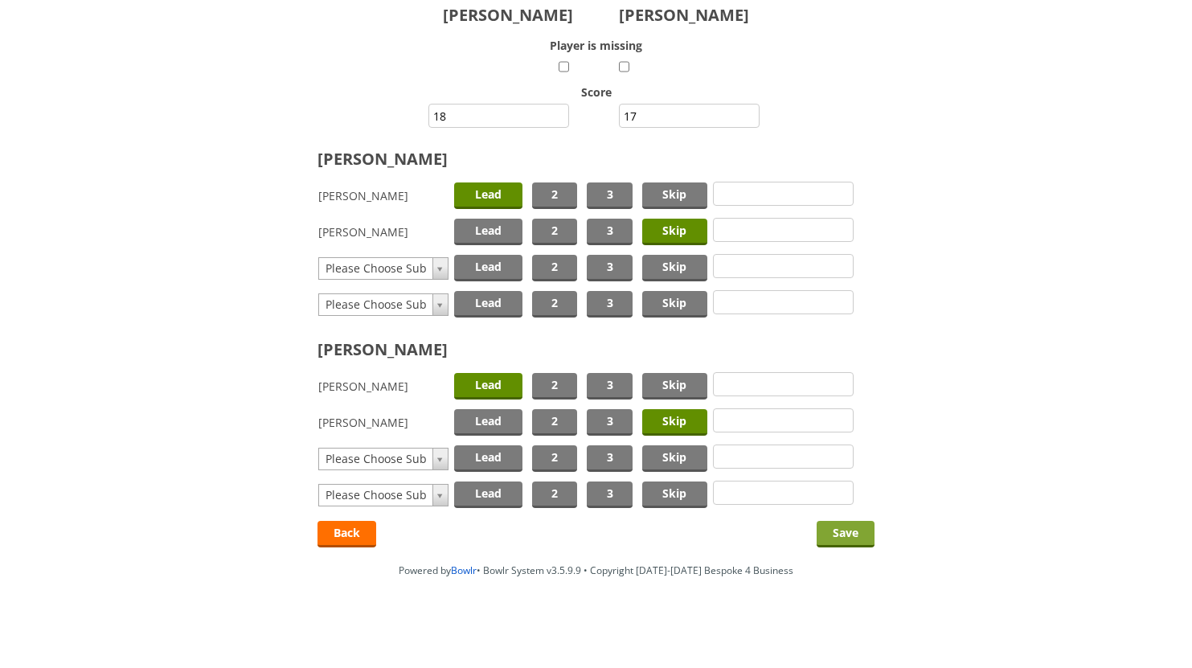
click at [843, 530] on input "Save" at bounding box center [846, 534] width 58 height 27
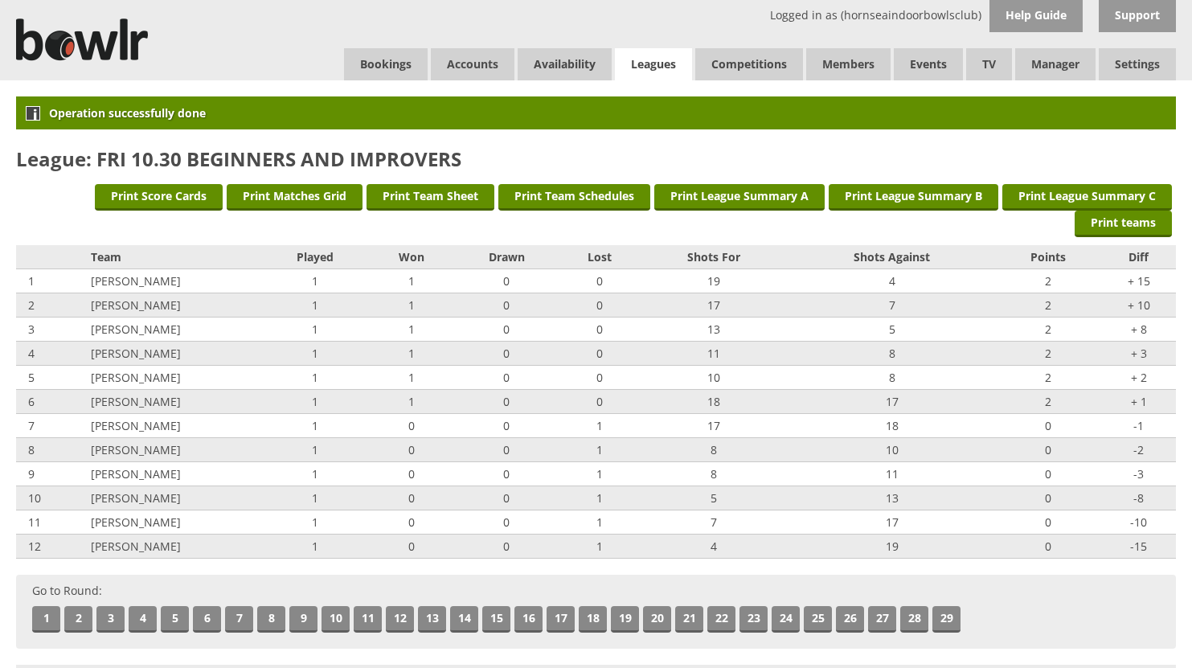
click at [649, 61] on link "Leagues" at bounding box center [653, 64] width 77 height 33
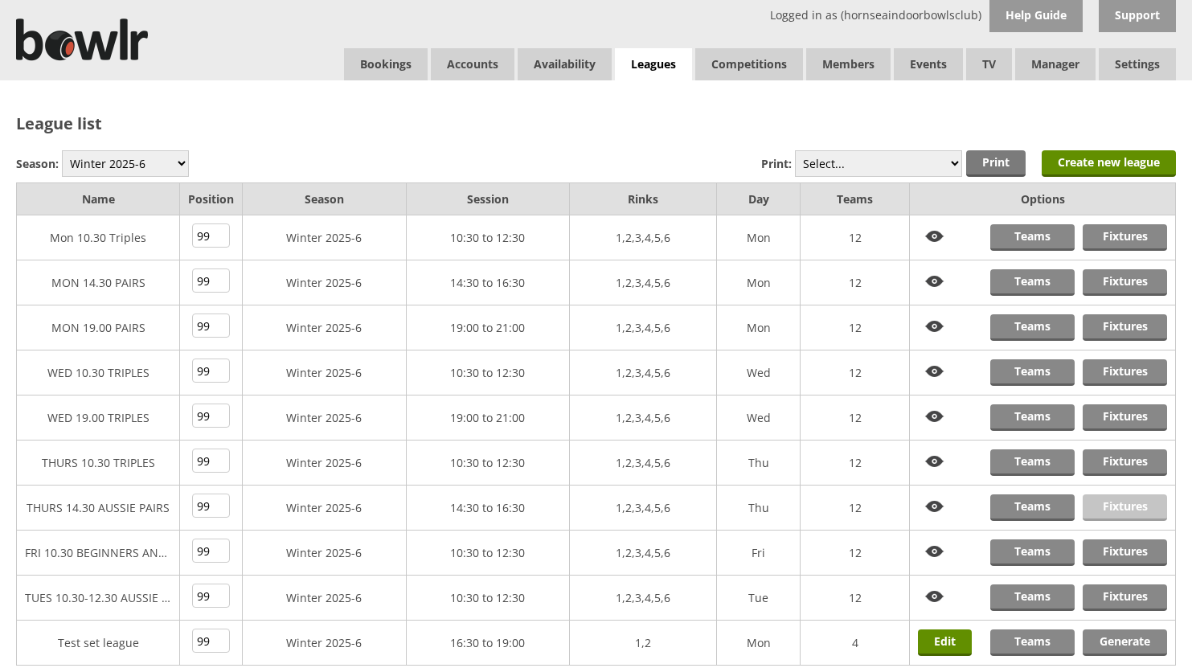
click at [1107, 503] on link "Fixtures" at bounding box center [1125, 507] width 84 height 27
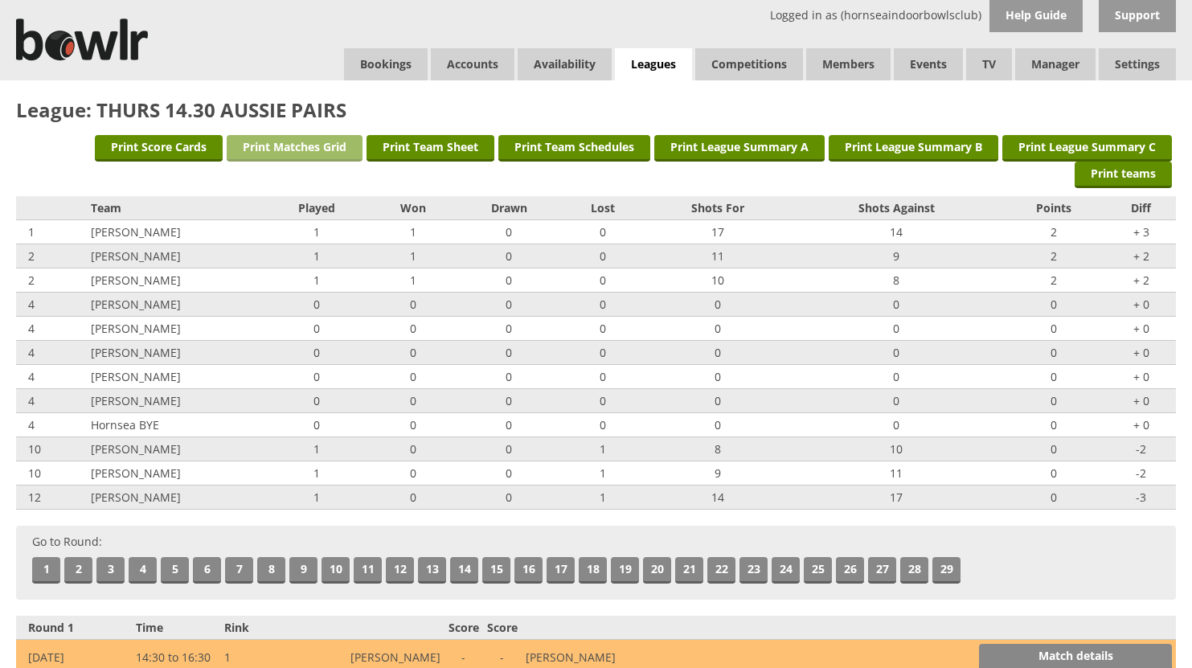
click at [323, 145] on link "Print Matches Grid" at bounding box center [295, 148] width 136 height 27
click at [656, 57] on link "Leagues" at bounding box center [653, 64] width 77 height 33
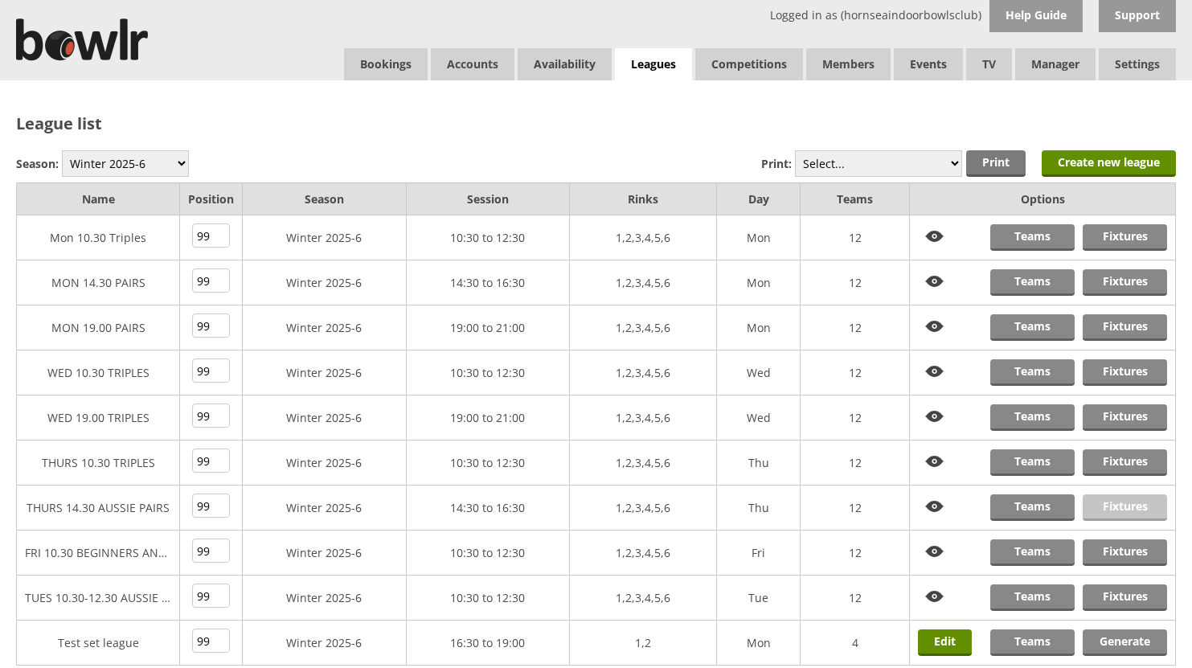
click at [1120, 506] on link "Fixtures" at bounding box center [1125, 507] width 84 height 27
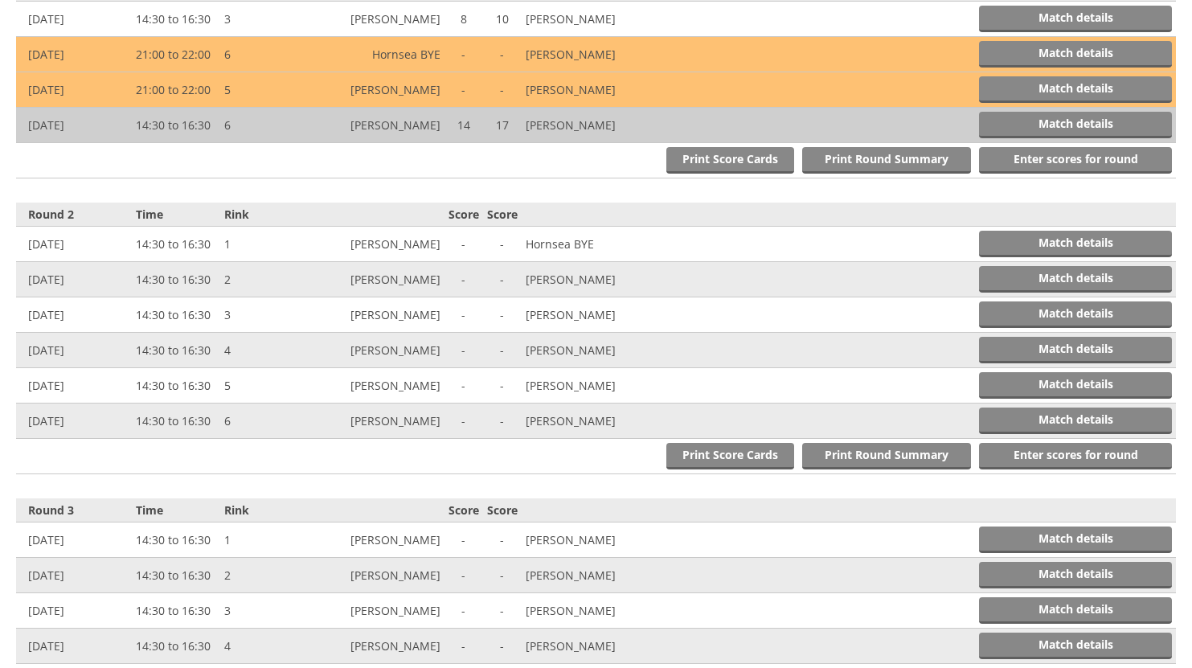
scroll to position [723, 0]
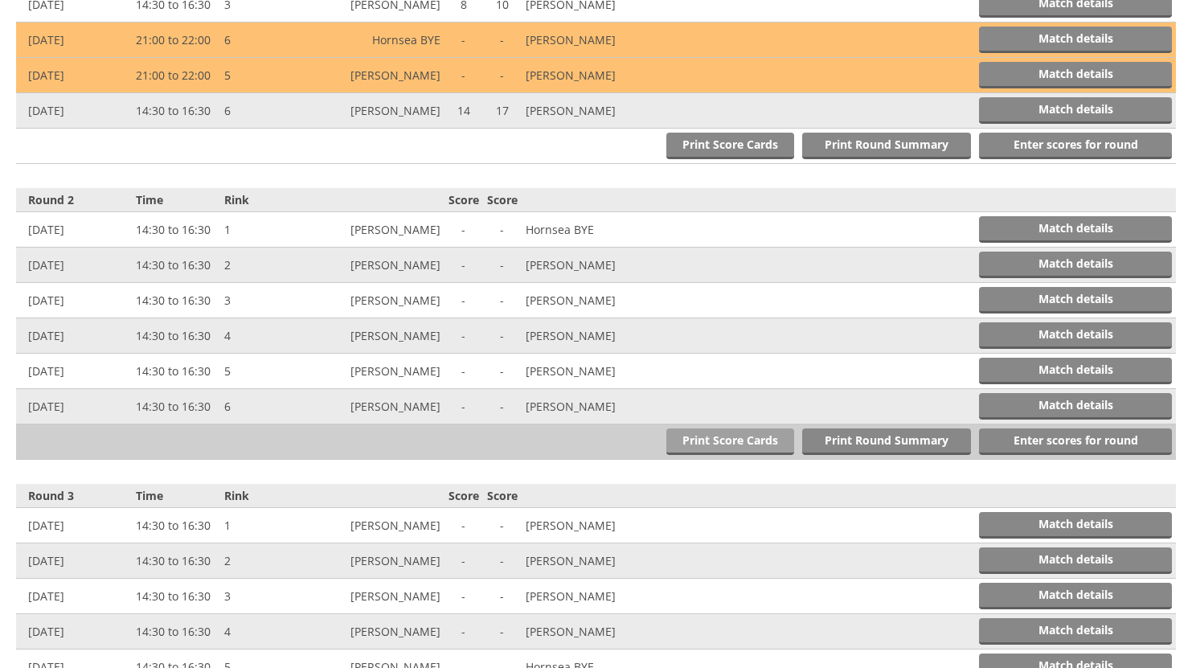
click at [735, 441] on link "Print Score Cards" at bounding box center [730, 441] width 128 height 27
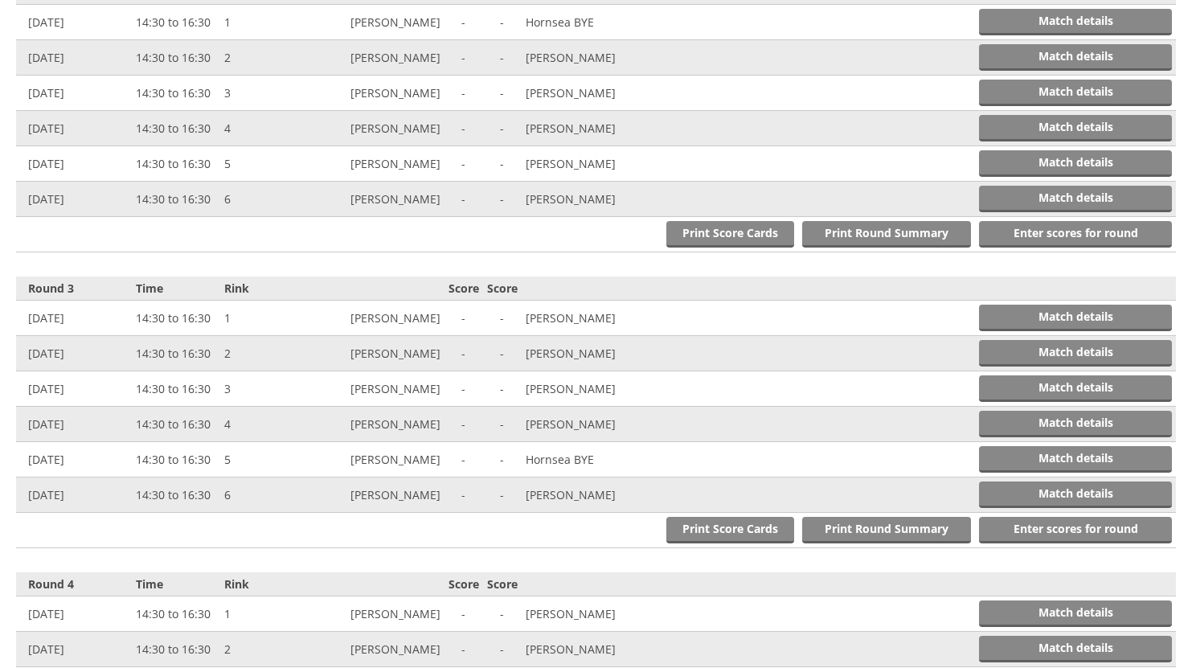
scroll to position [1045, 0]
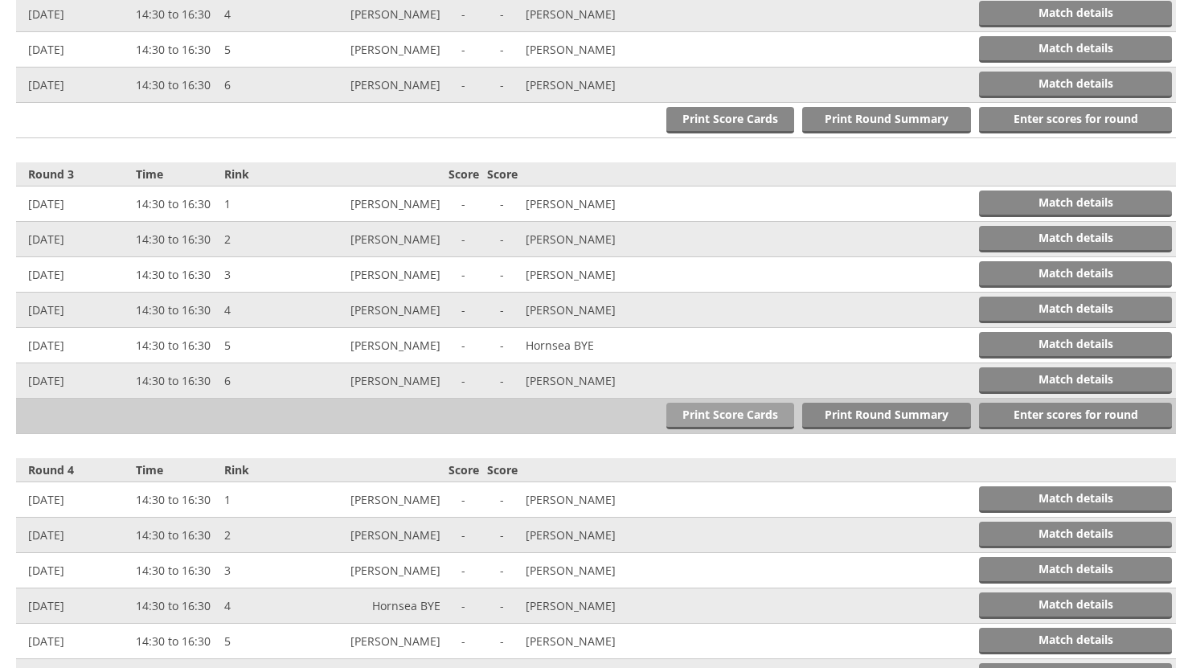
click at [710, 412] on link "Print Score Cards" at bounding box center [730, 416] width 128 height 27
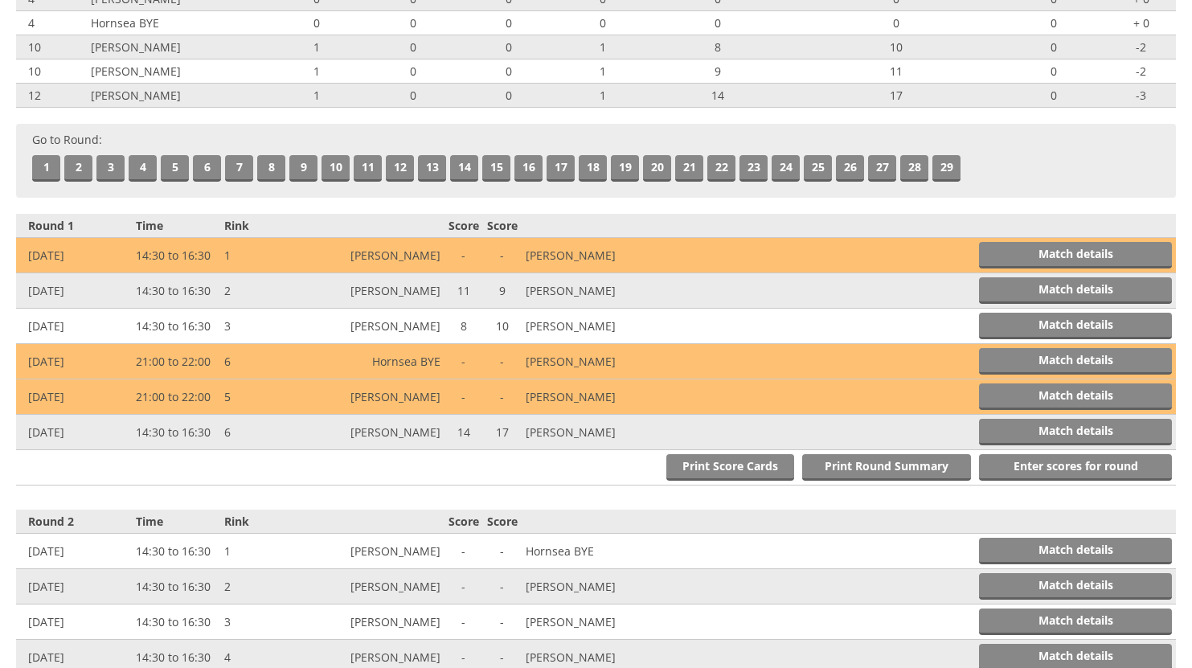
scroll to position [0, 0]
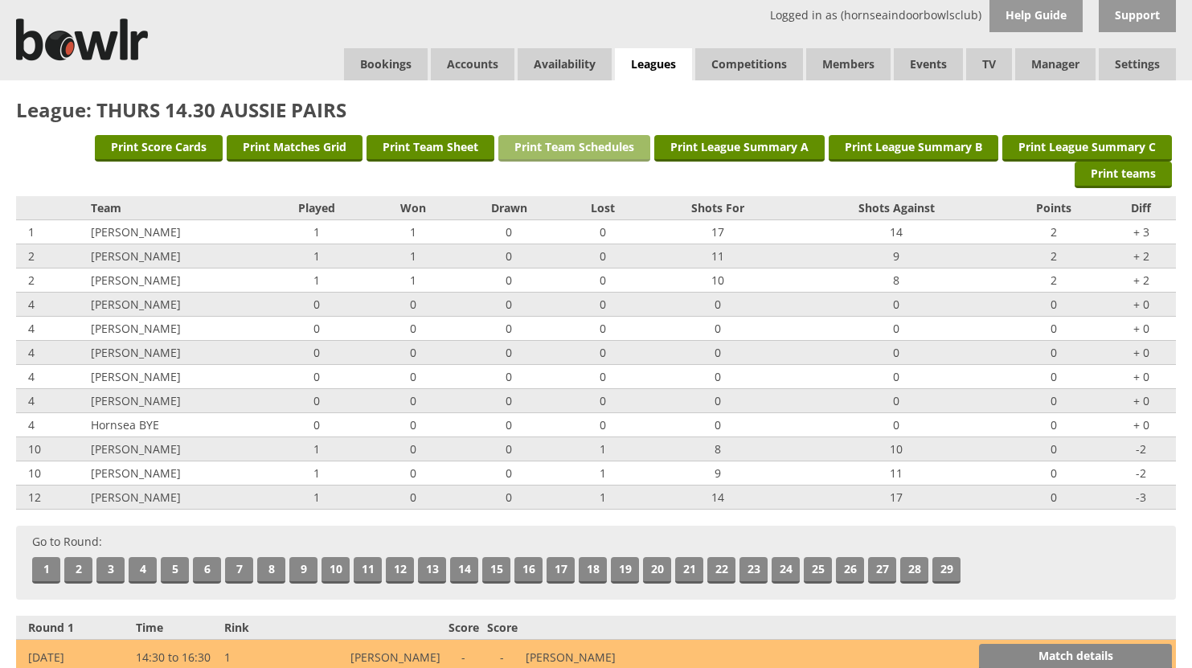
click at [602, 144] on link "Print Team Schedules" at bounding box center [574, 148] width 152 height 27
click at [592, 145] on link "Print Team Schedules" at bounding box center [574, 148] width 152 height 27
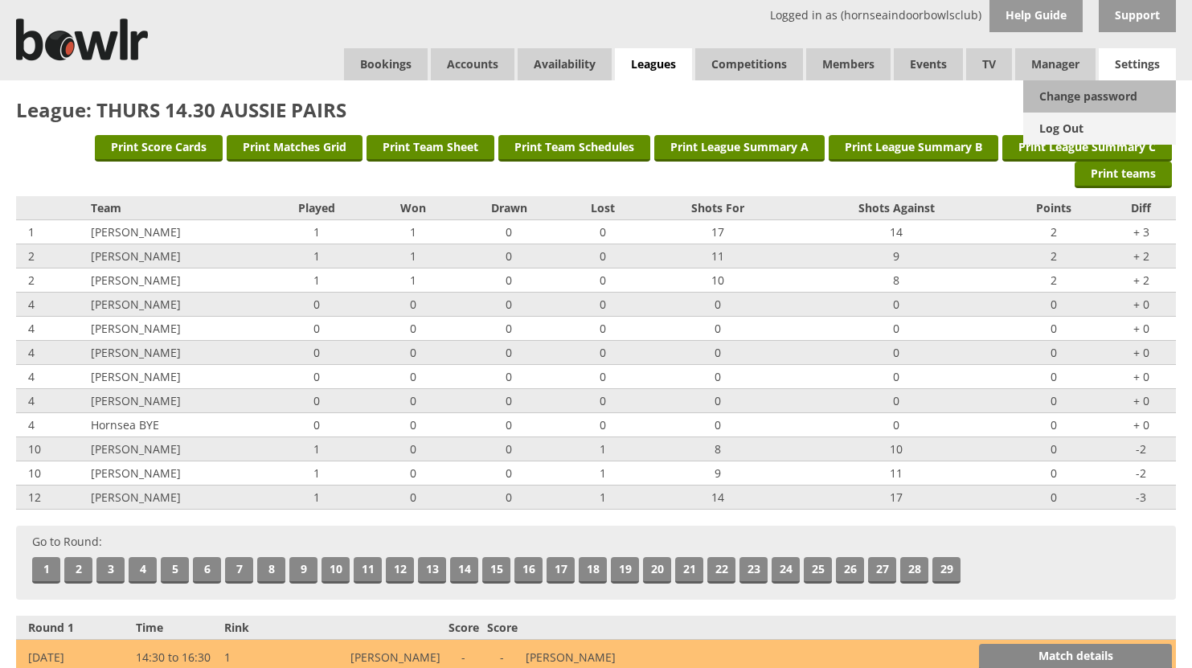
click at [1068, 128] on link "Log Out" at bounding box center [1099, 129] width 153 height 32
